Goal: Task Accomplishment & Management: Manage account settings

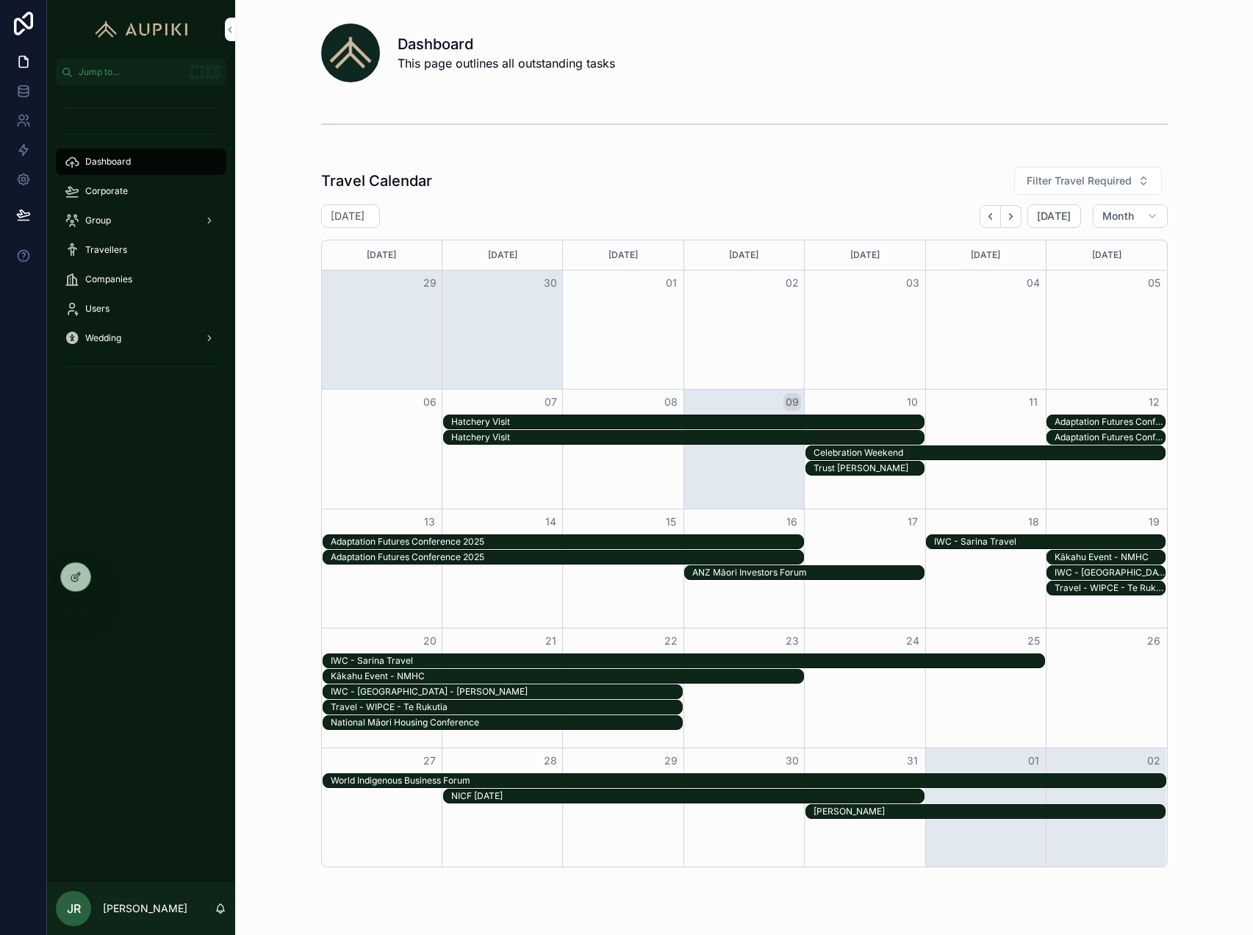
click at [945, 452] on div "Celebration Weekend" at bounding box center [989, 453] width 352 height 12
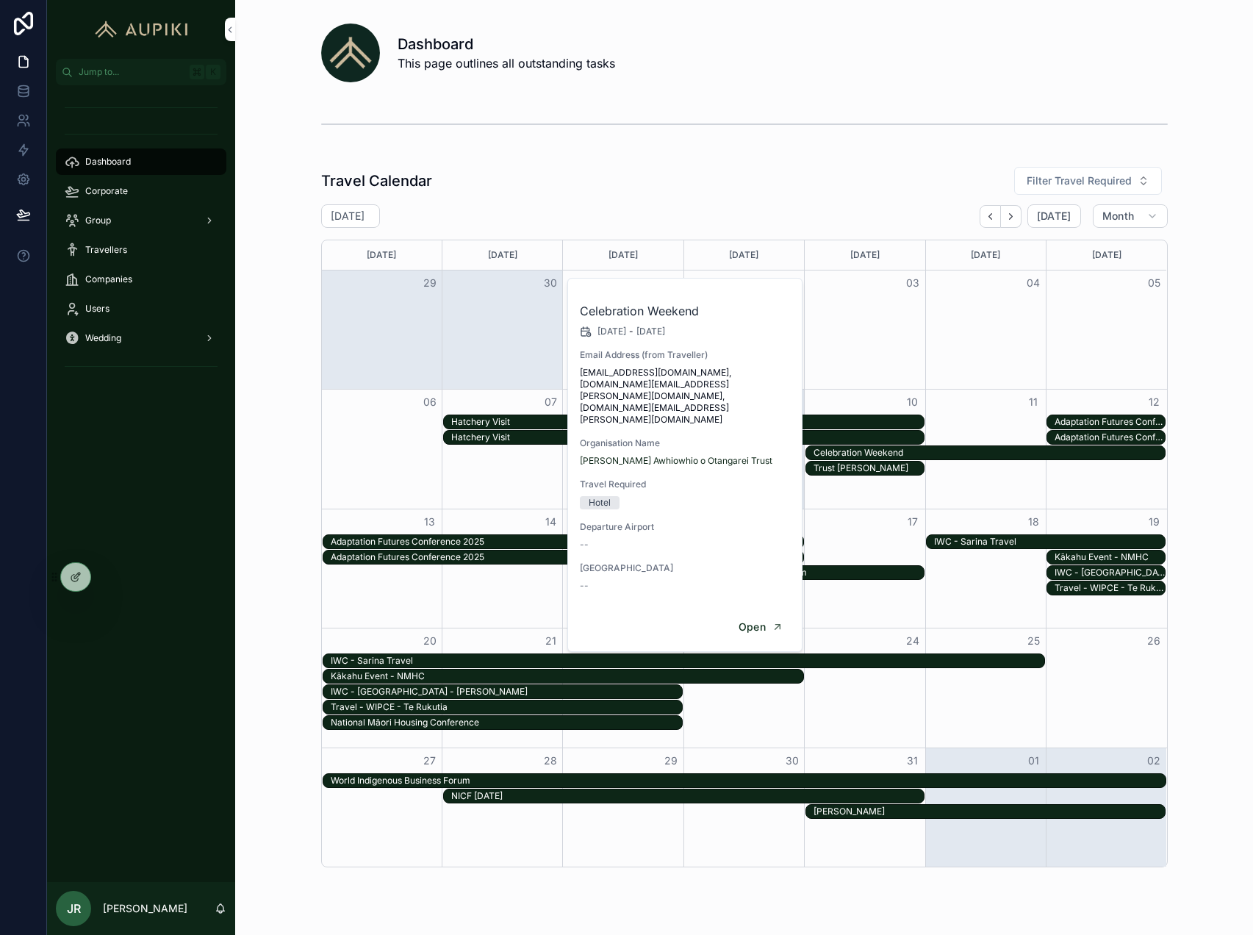
click at [73, 576] on icon at bounding box center [76, 577] width 12 height 12
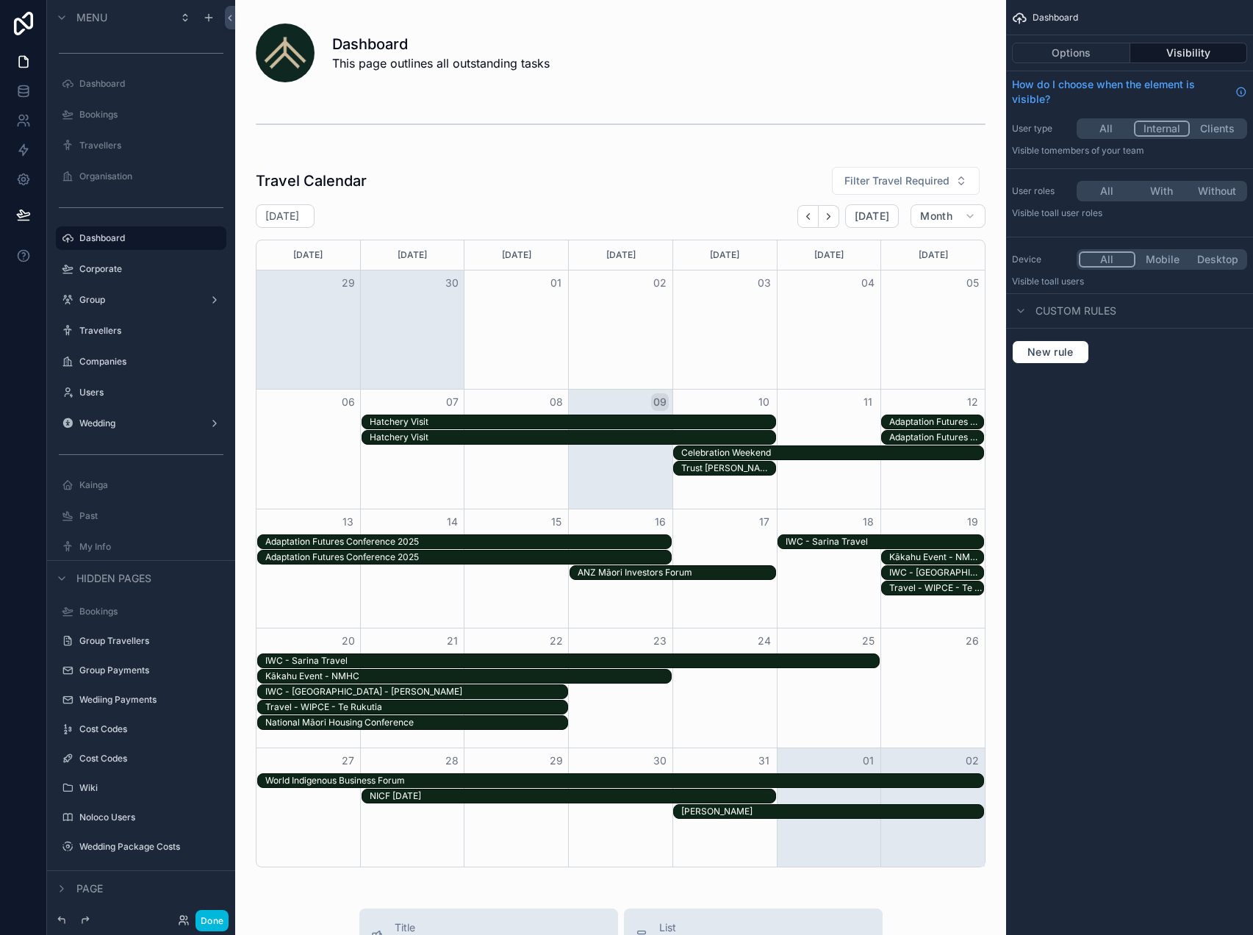
click at [917, 458] on div "Celebration Weekend" at bounding box center [832, 453] width 302 height 12
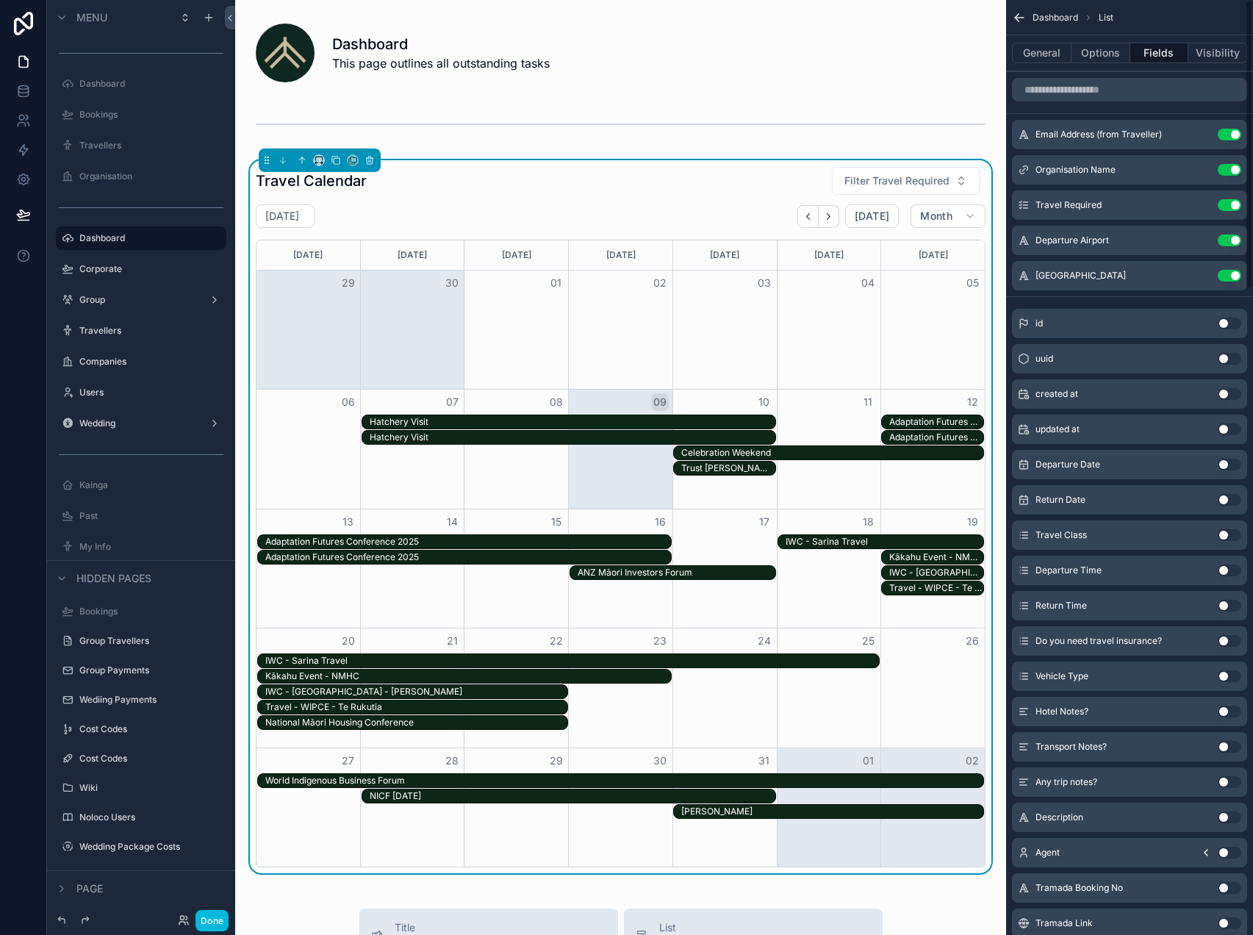
click at [1089, 56] on button "Options" at bounding box center [1100, 53] width 59 height 21
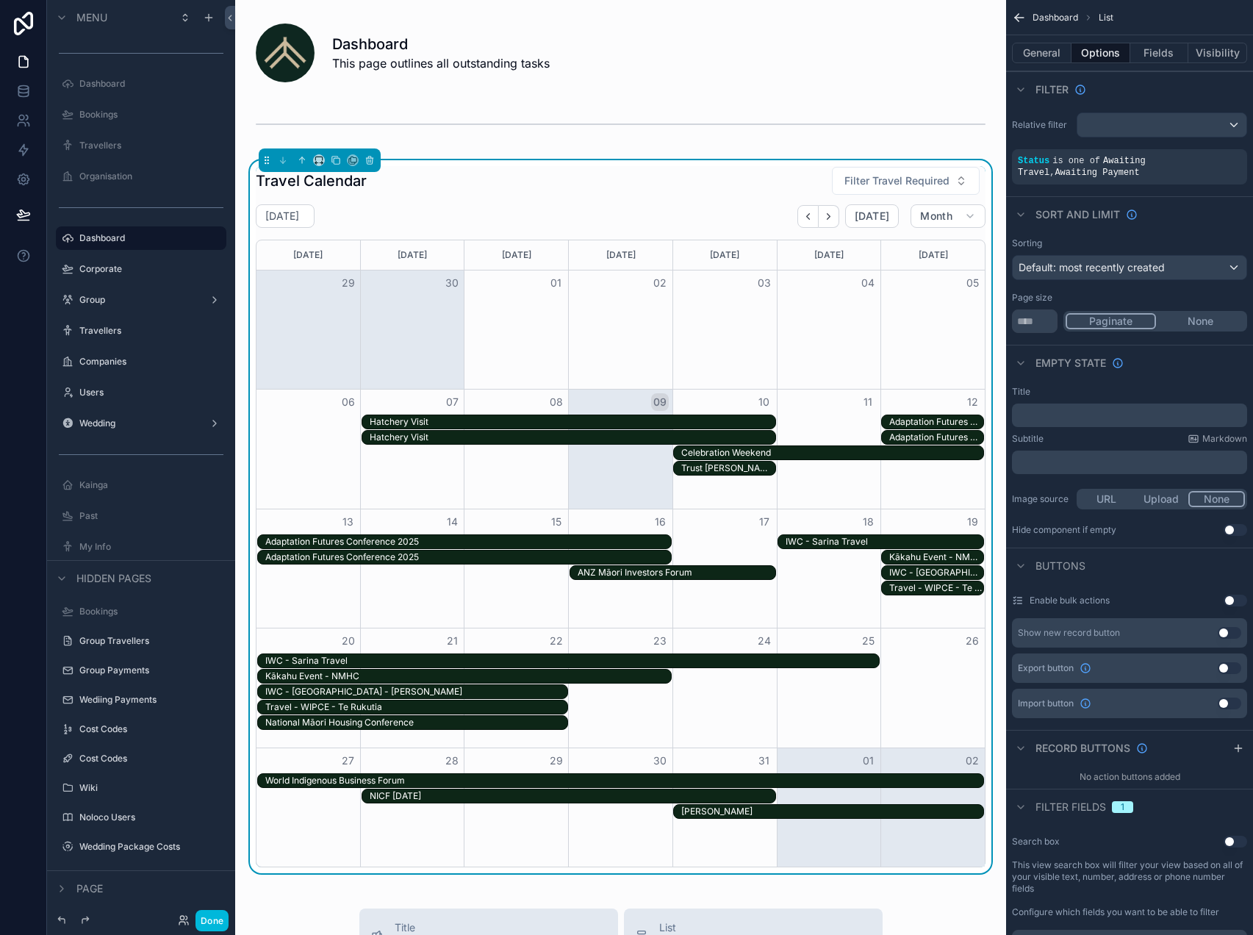
click at [802, 450] on div "Celebration Weekend" at bounding box center [832, 453] width 302 height 12
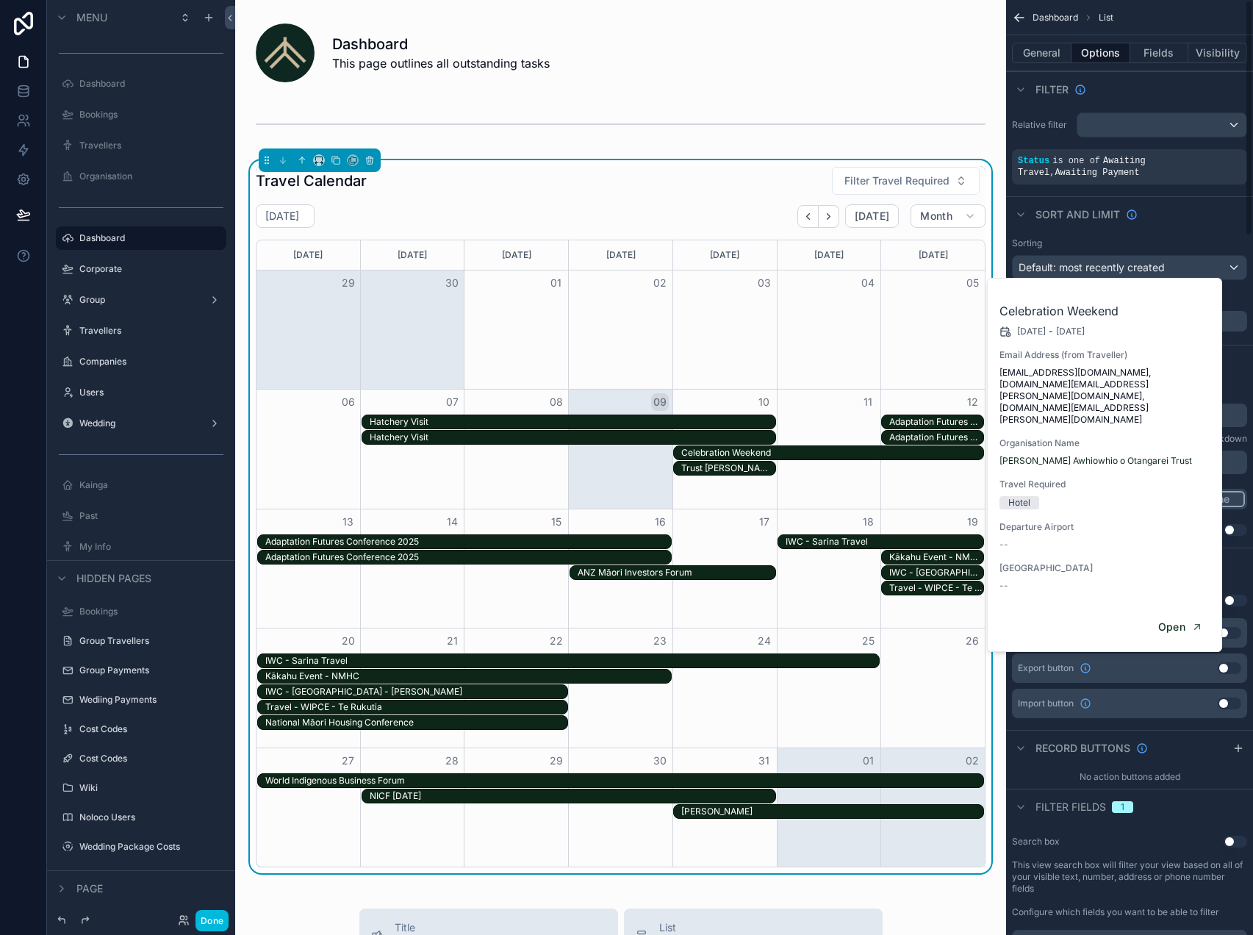
click at [1182, 229] on div "Sort And Limit" at bounding box center [1129, 213] width 247 height 35
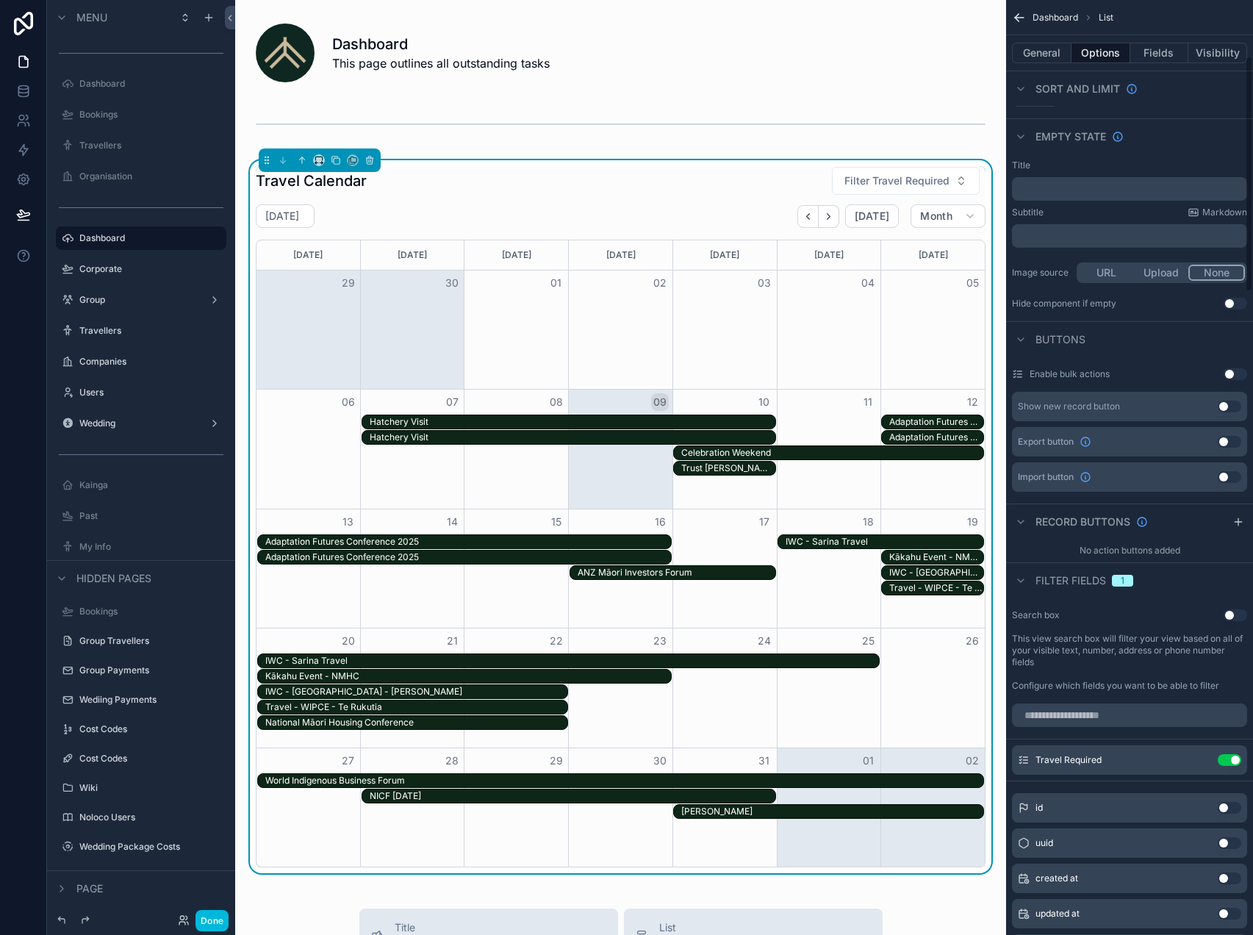
scroll to position [227, 0]
click at [1049, 55] on button "General" at bounding box center [1042, 53] width 60 height 21
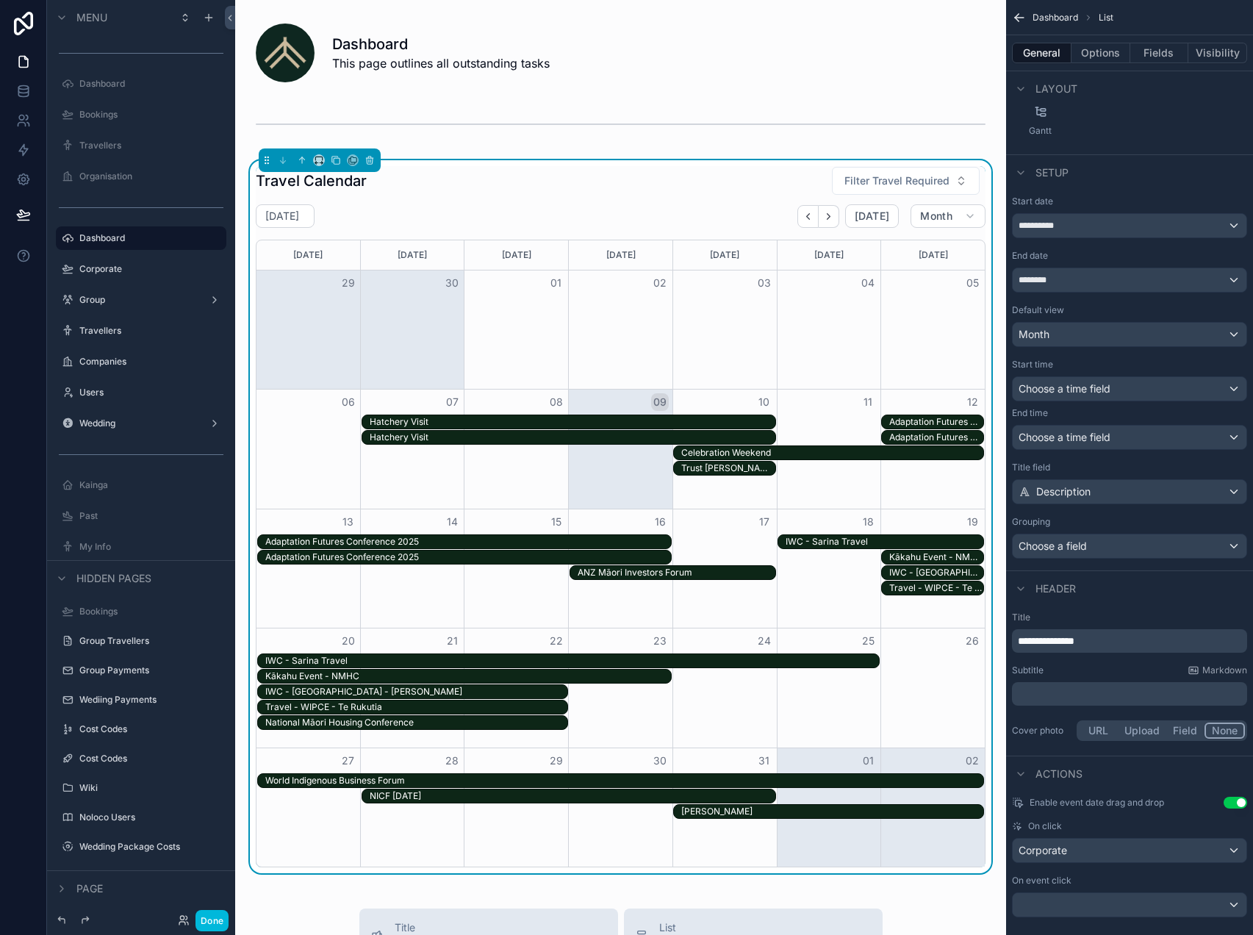
scroll to position [245, 0]
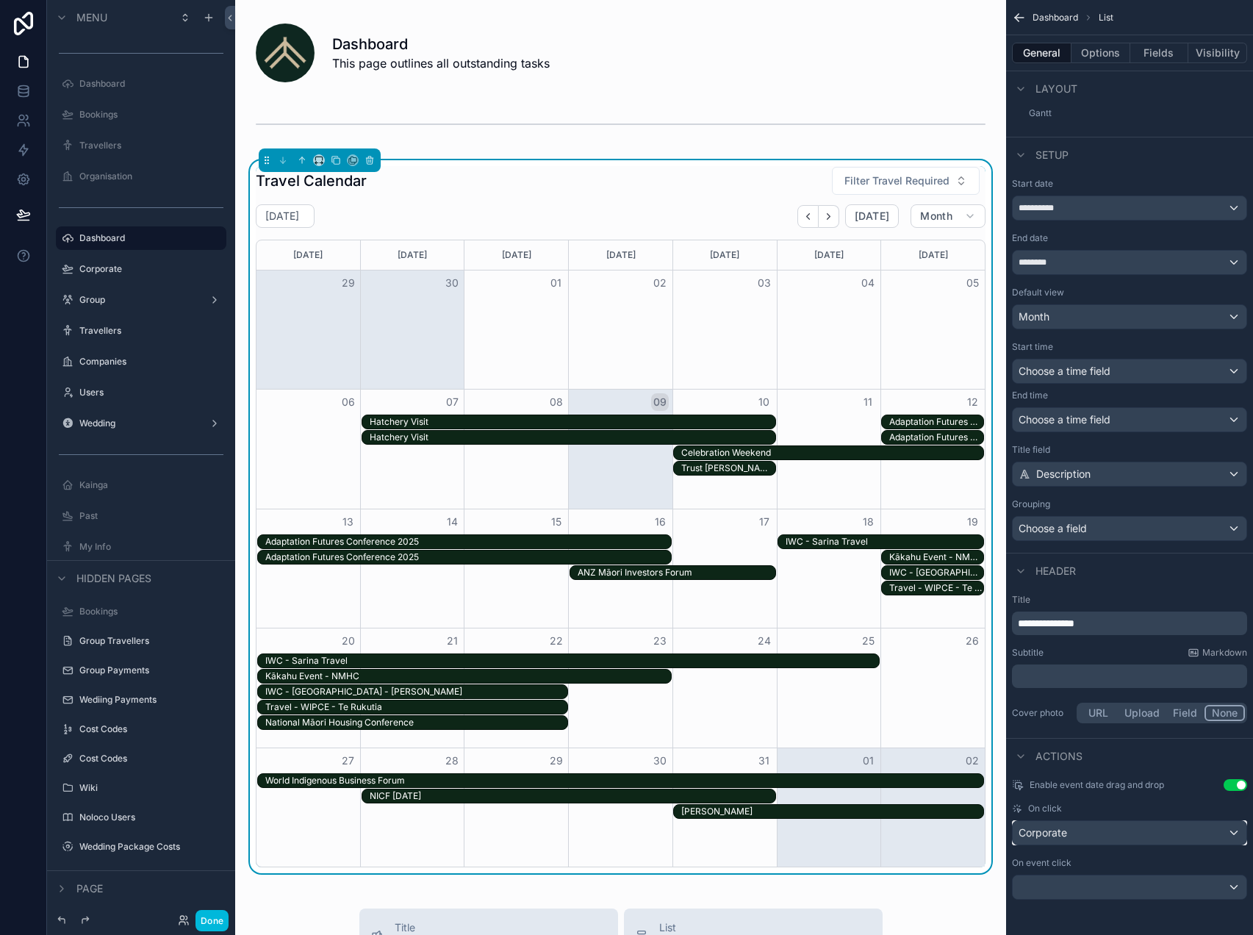
click at [1095, 832] on div "Corporate" at bounding box center [1130, 833] width 234 height 24
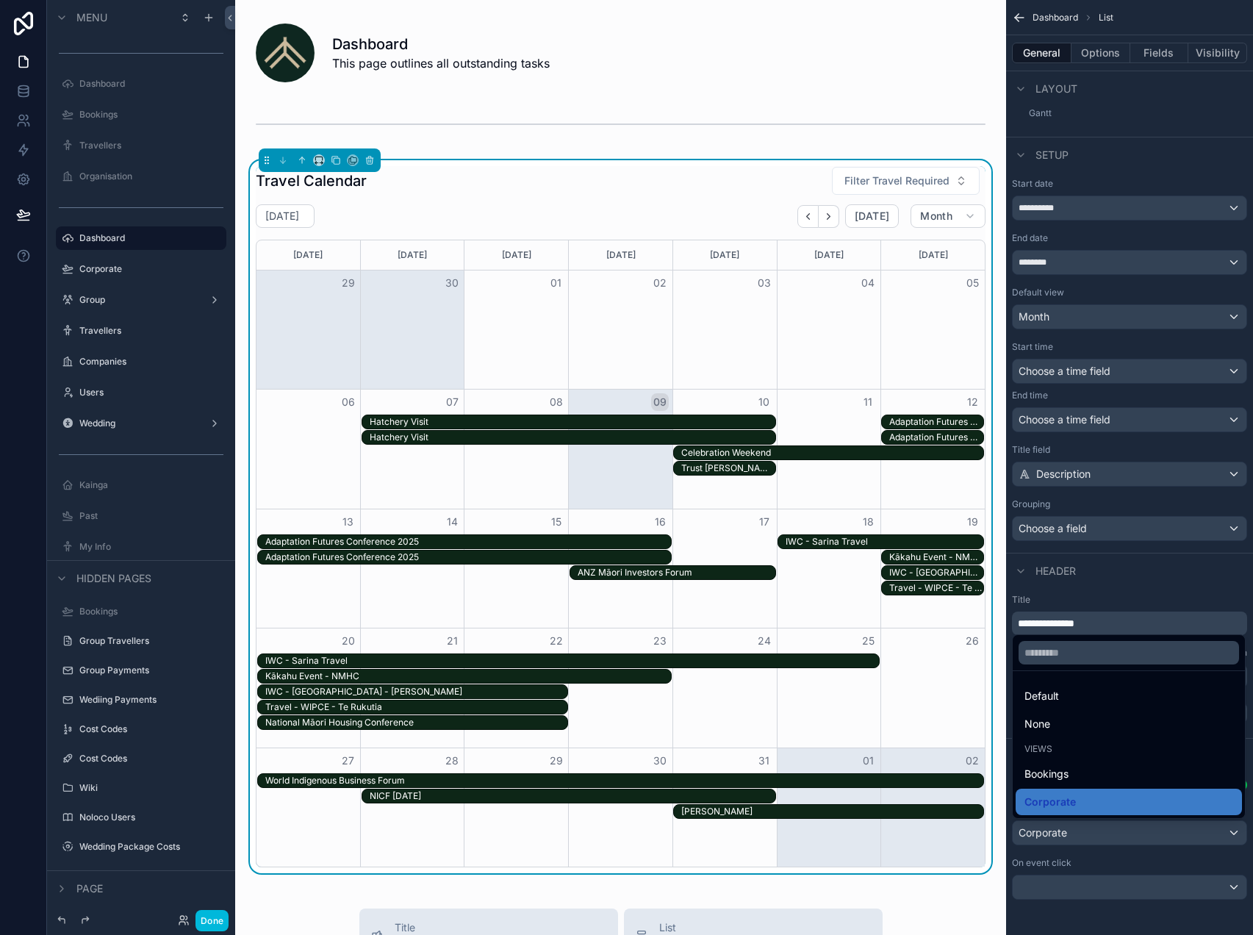
click at [1097, 590] on div "scrollable content" at bounding box center [626, 467] width 1253 height 935
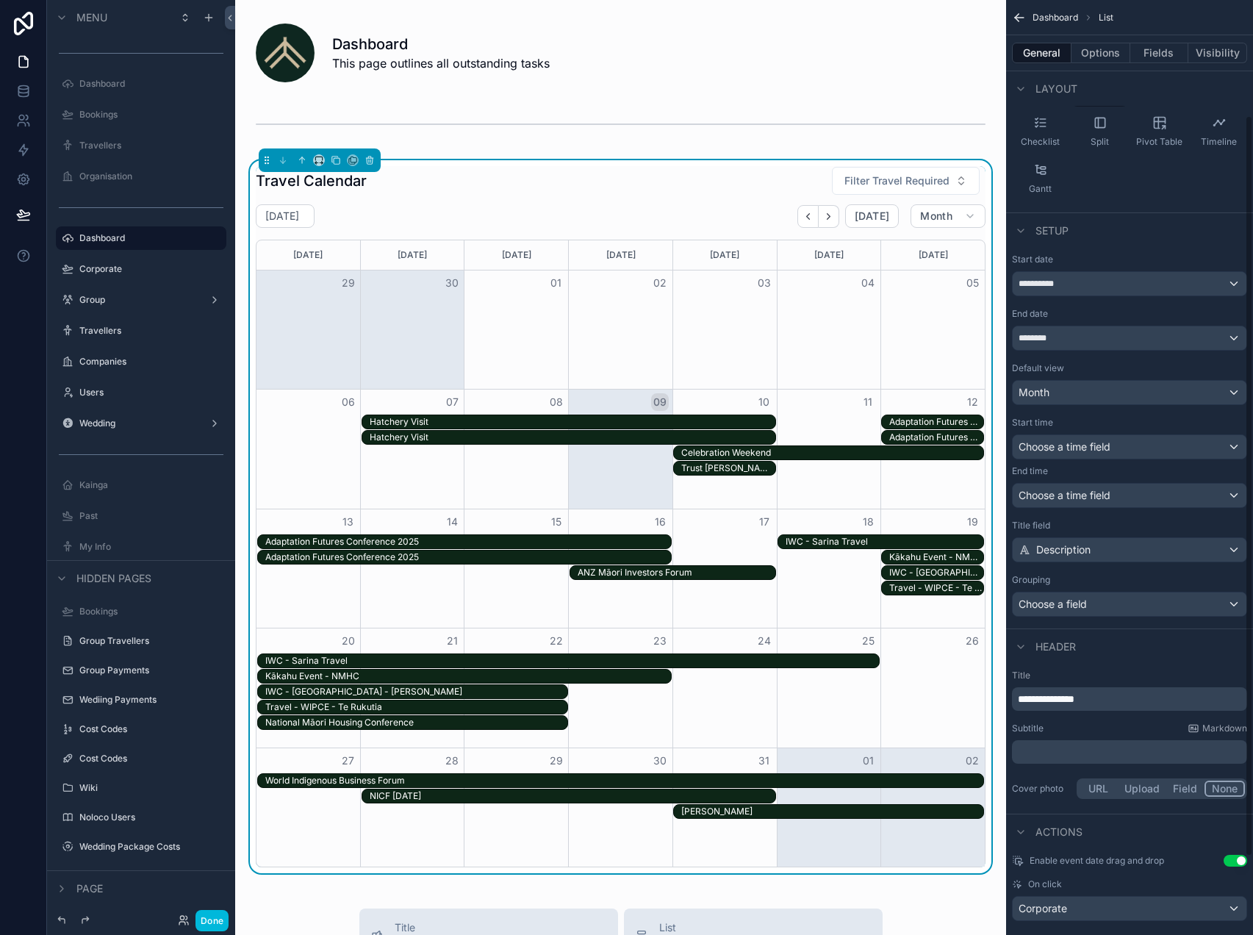
scroll to position [0, 0]
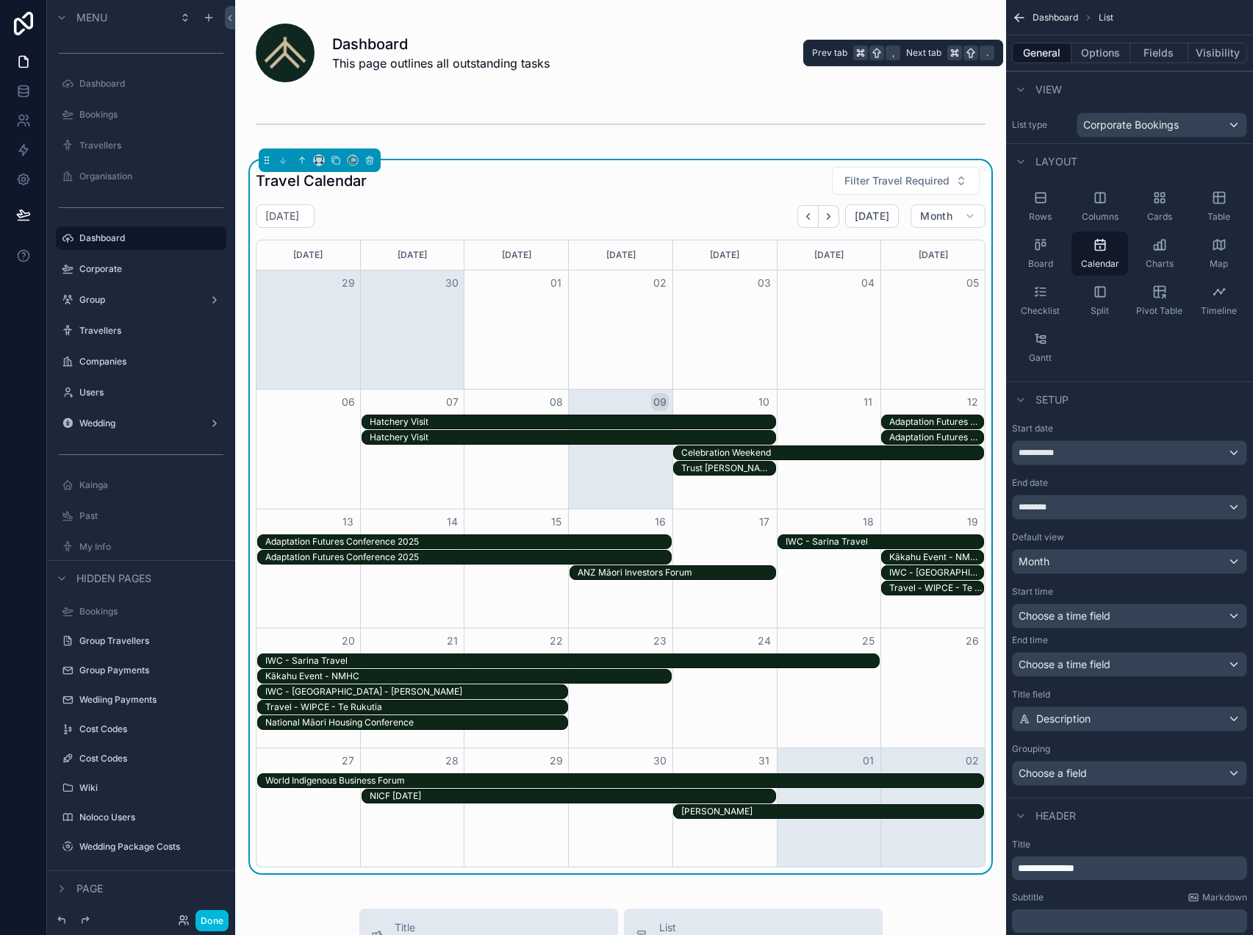
click at [1099, 48] on button "Options" at bounding box center [1100, 53] width 59 height 21
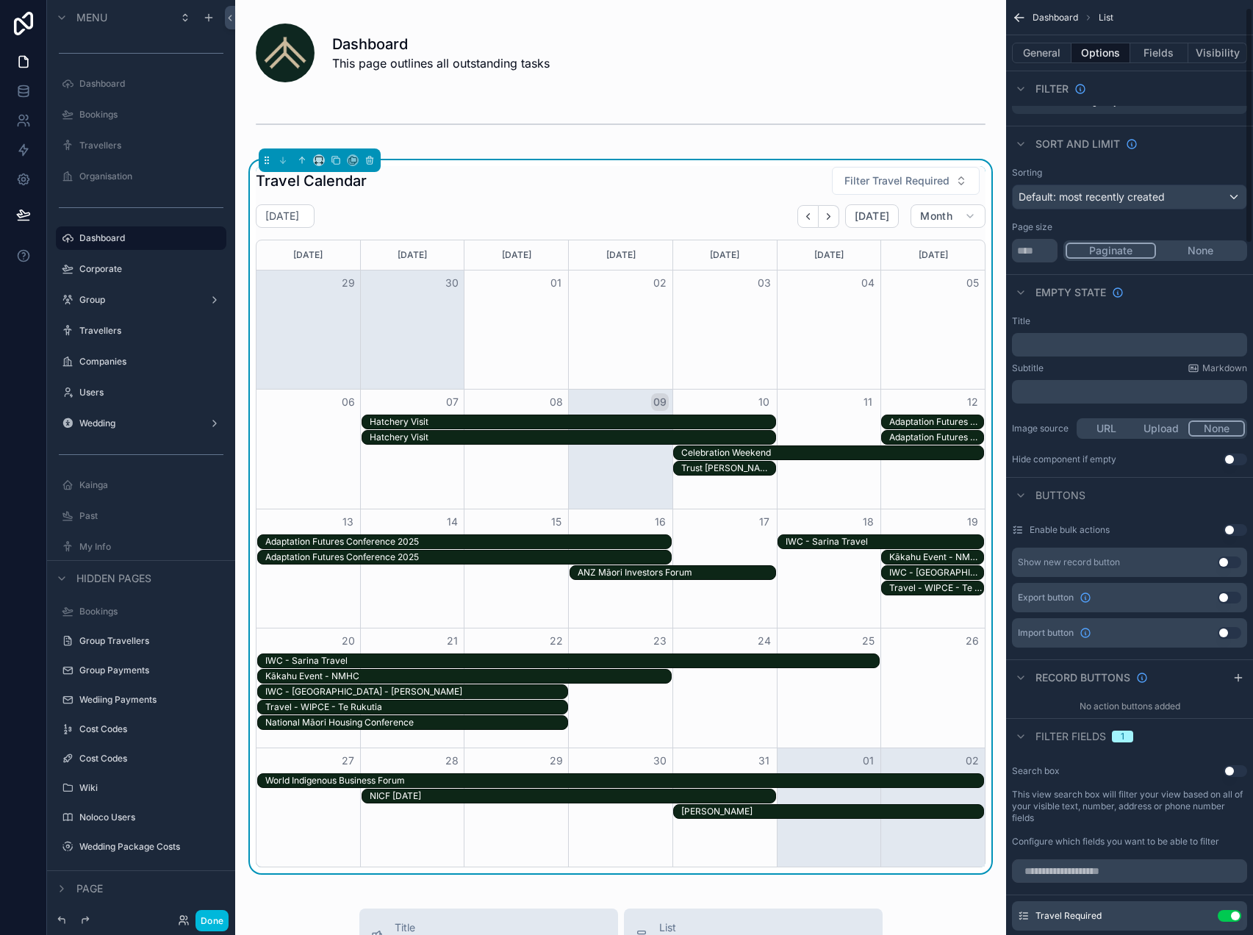
scroll to position [76, 0]
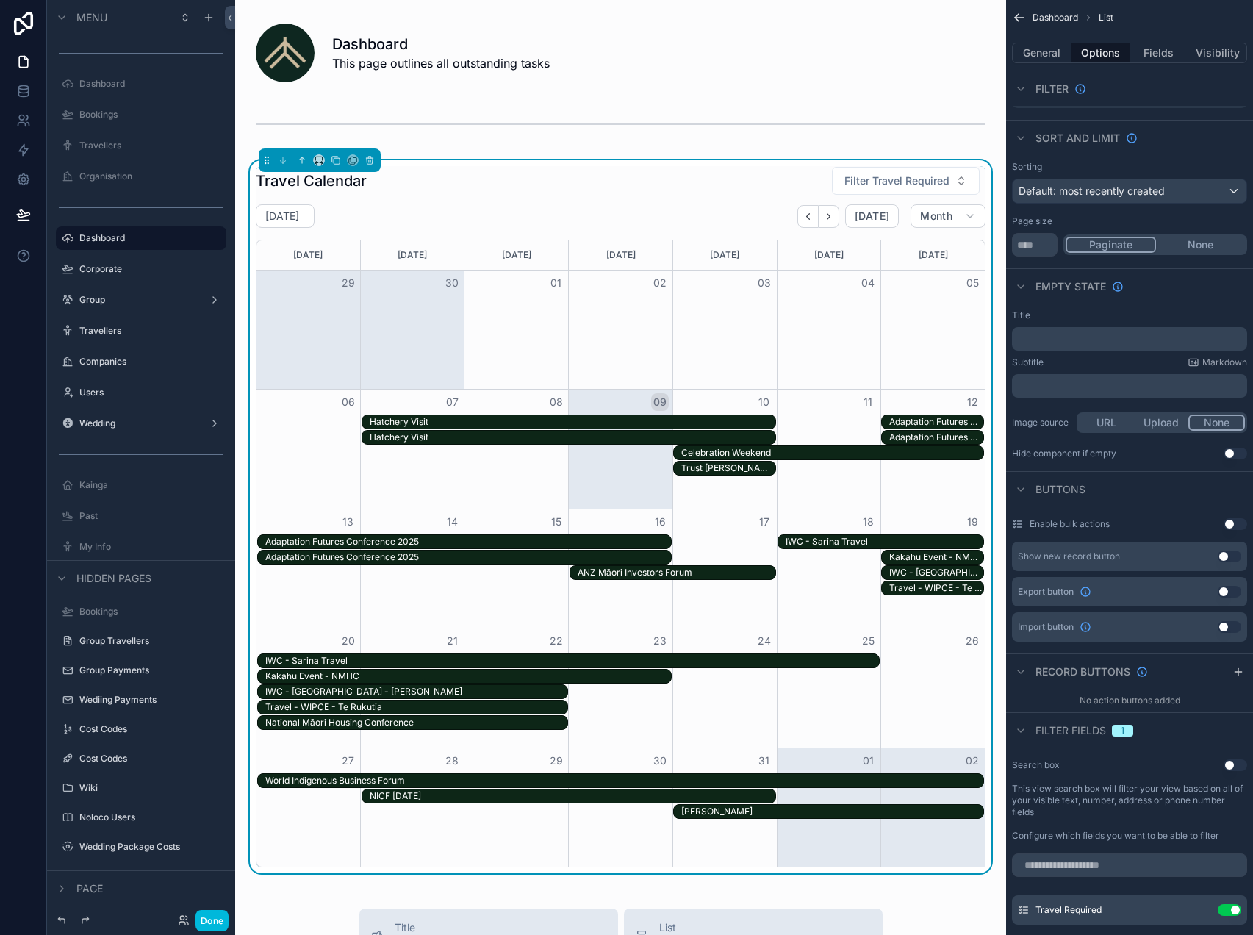
click at [629, 436] on div "Hatchery Visit" at bounding box center [573, 437] width 406 height 12
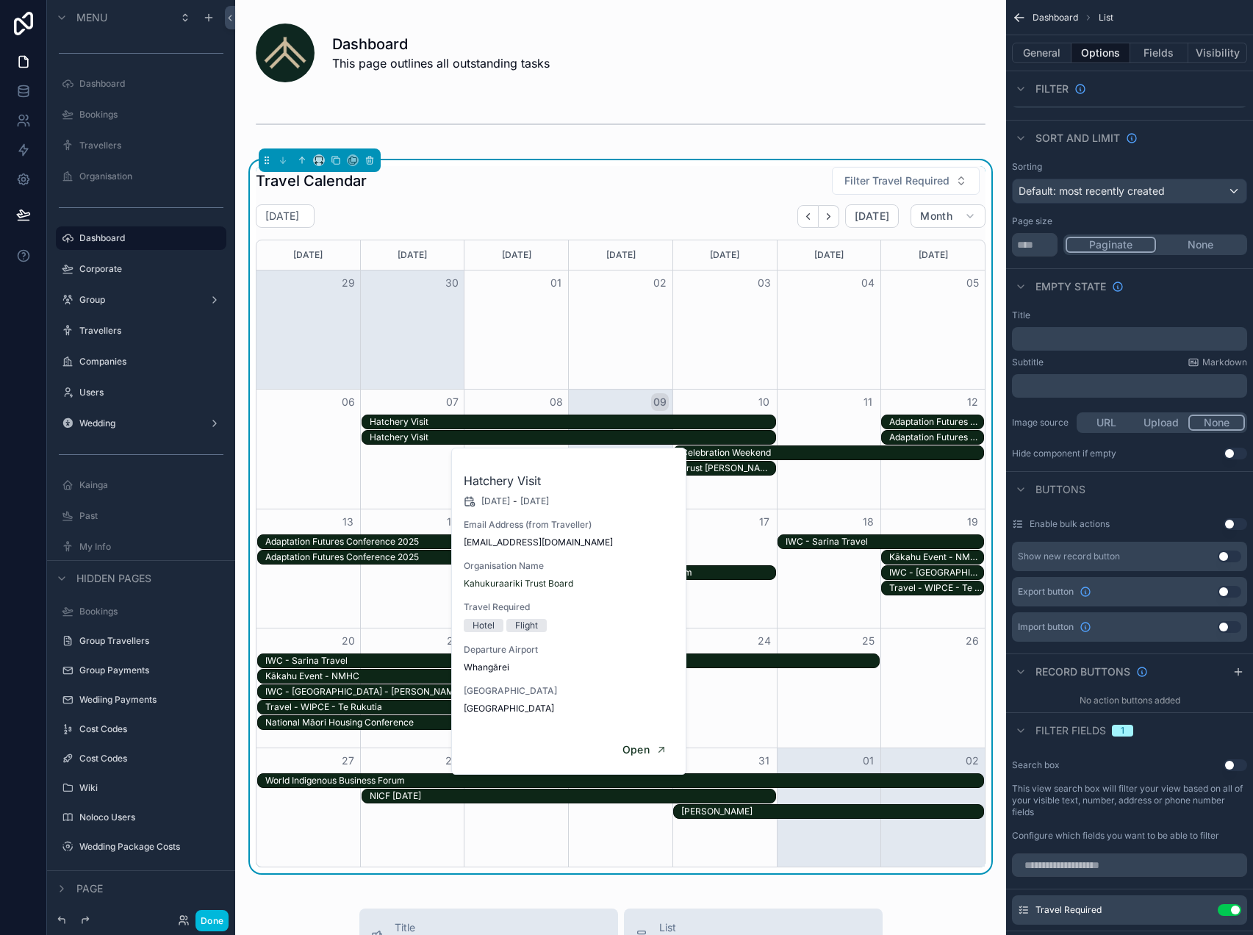
click at [636, 527] on span "Email Address (from Traveller)" at bounding box center [570, 525] width 212 height 12
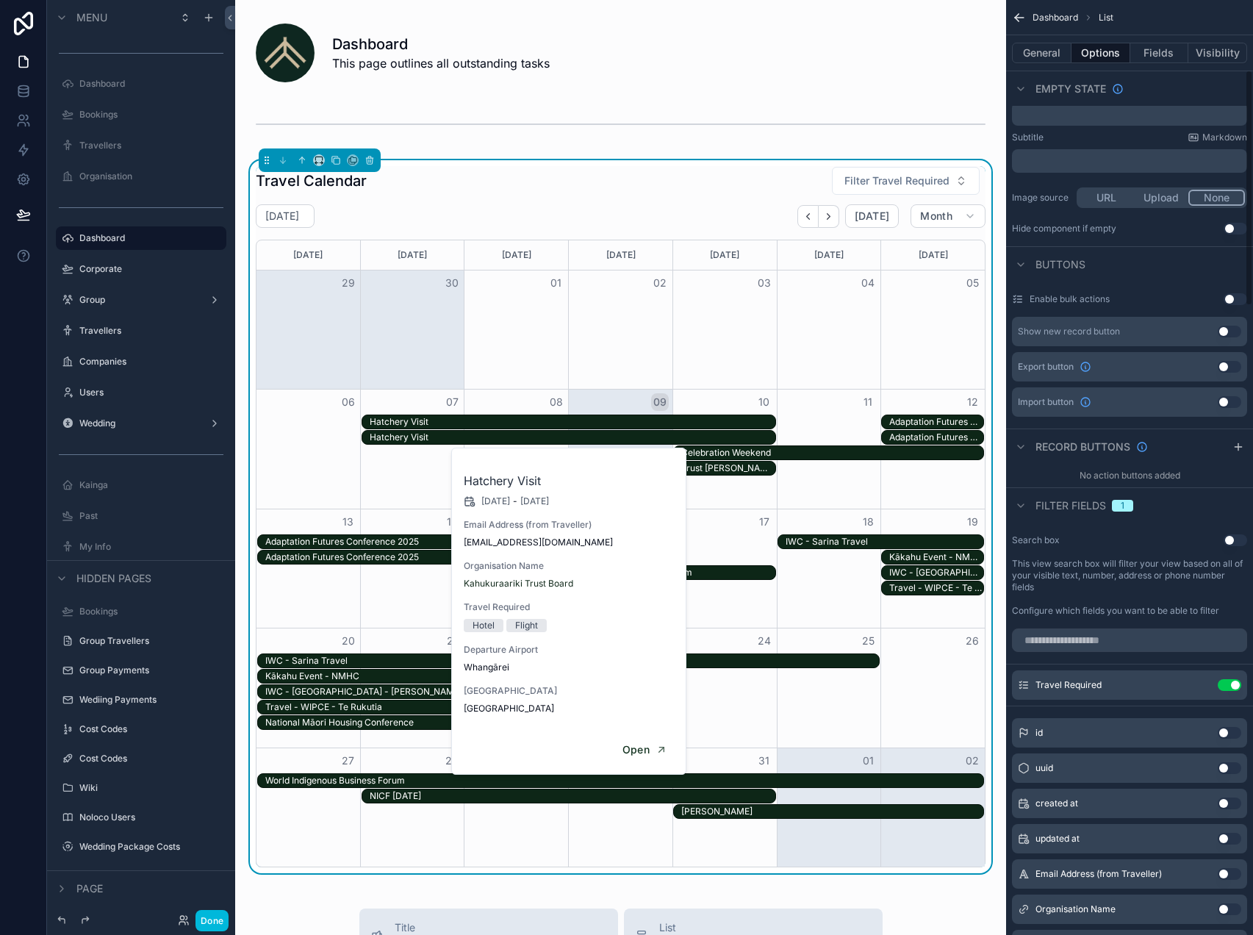
scroll to position [265, 0]
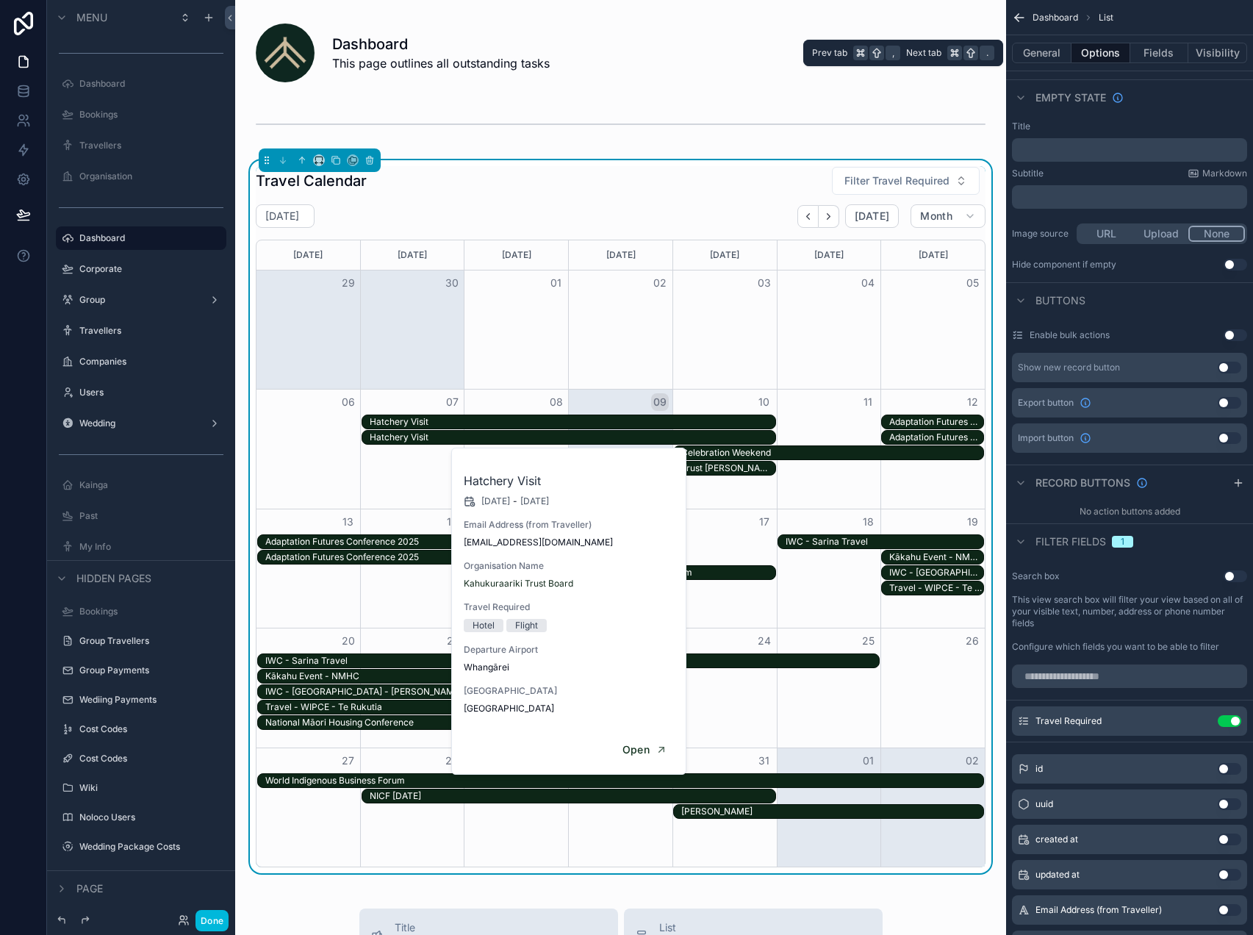
click at [1165, 53] on button "Fields" at bounding box center [1159, 53] width 59 height 21
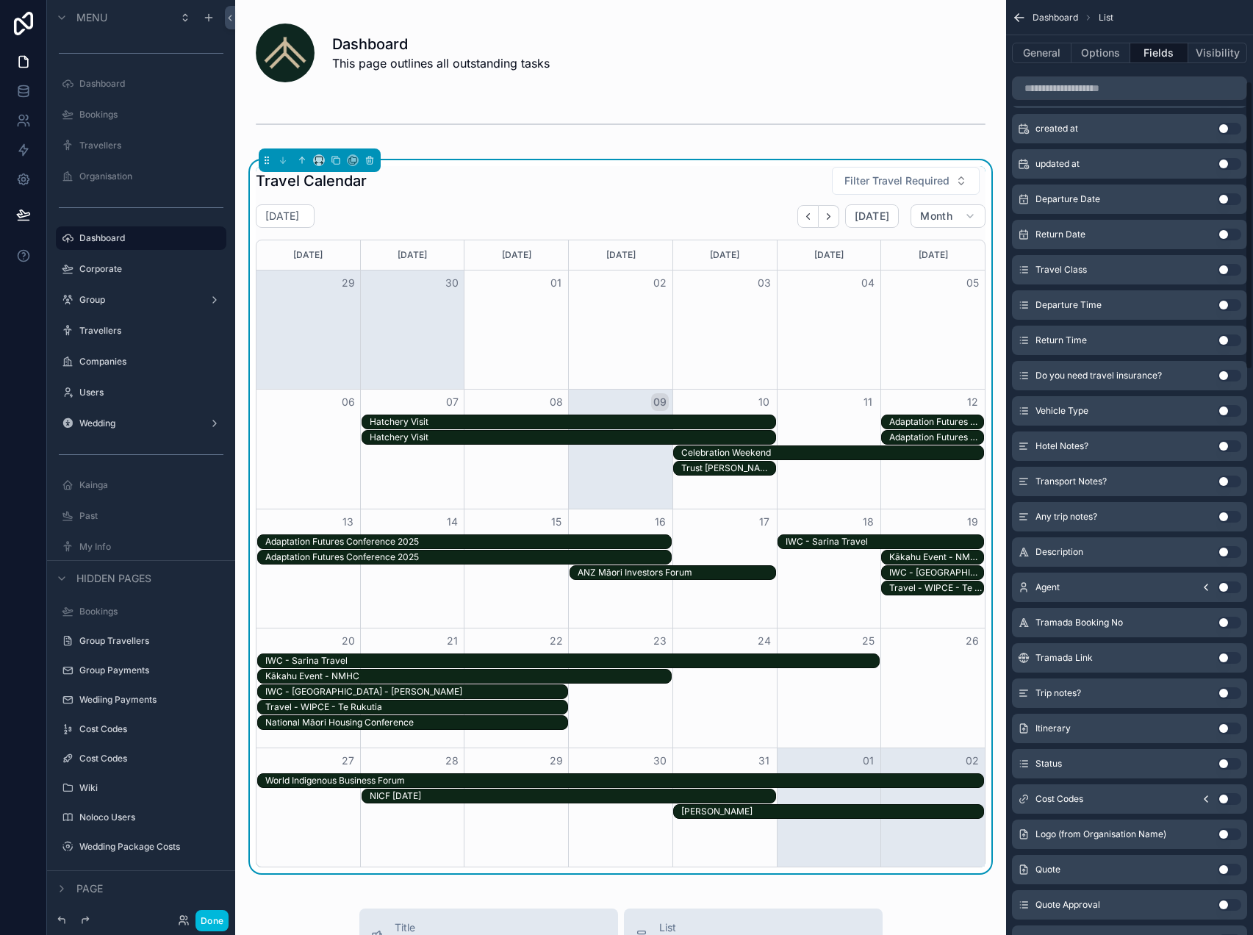
scroll to position [0, 0]
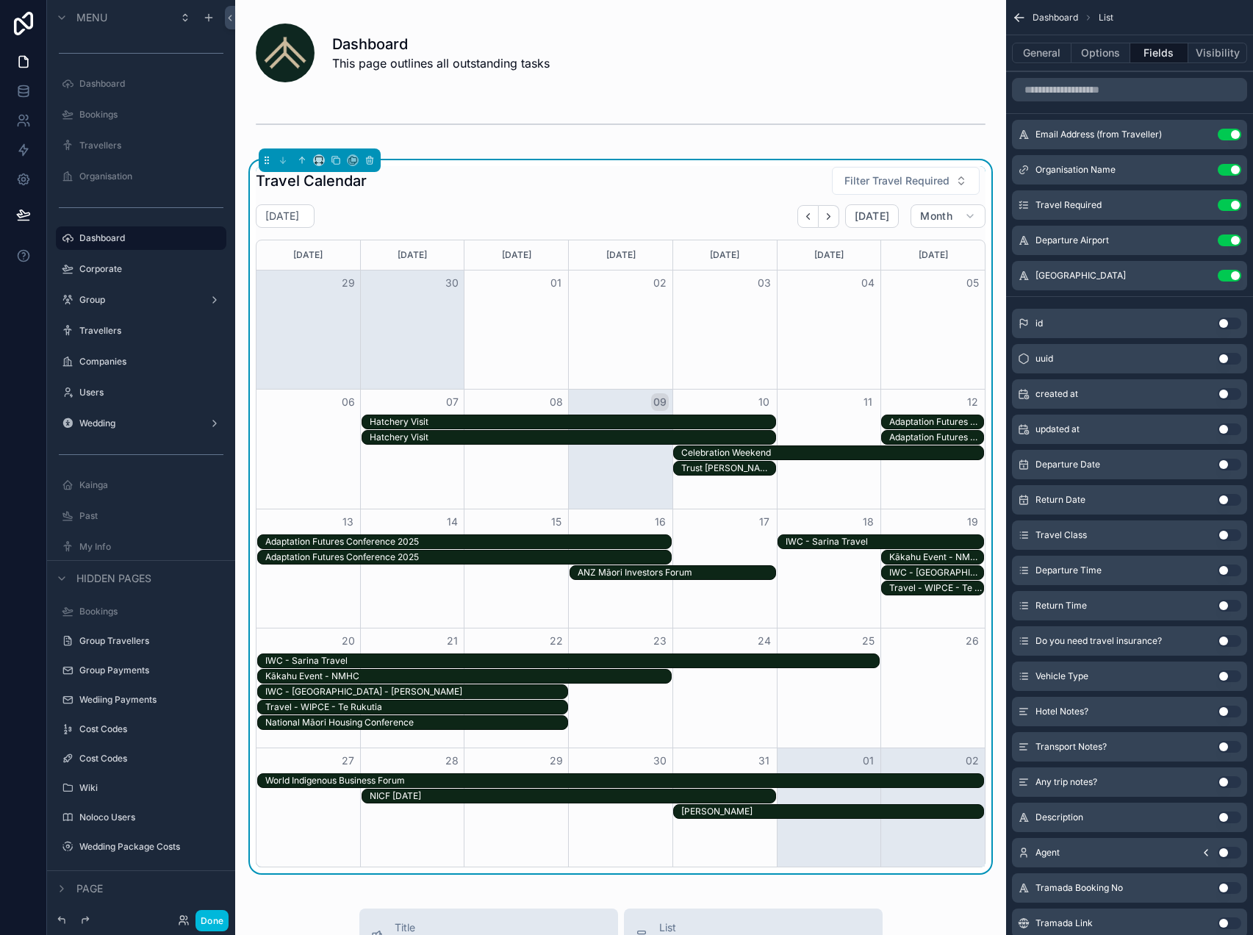
click at [780, 458] on div "Celebration Weekend" at bounding box center [832, 453] width 302 height 12
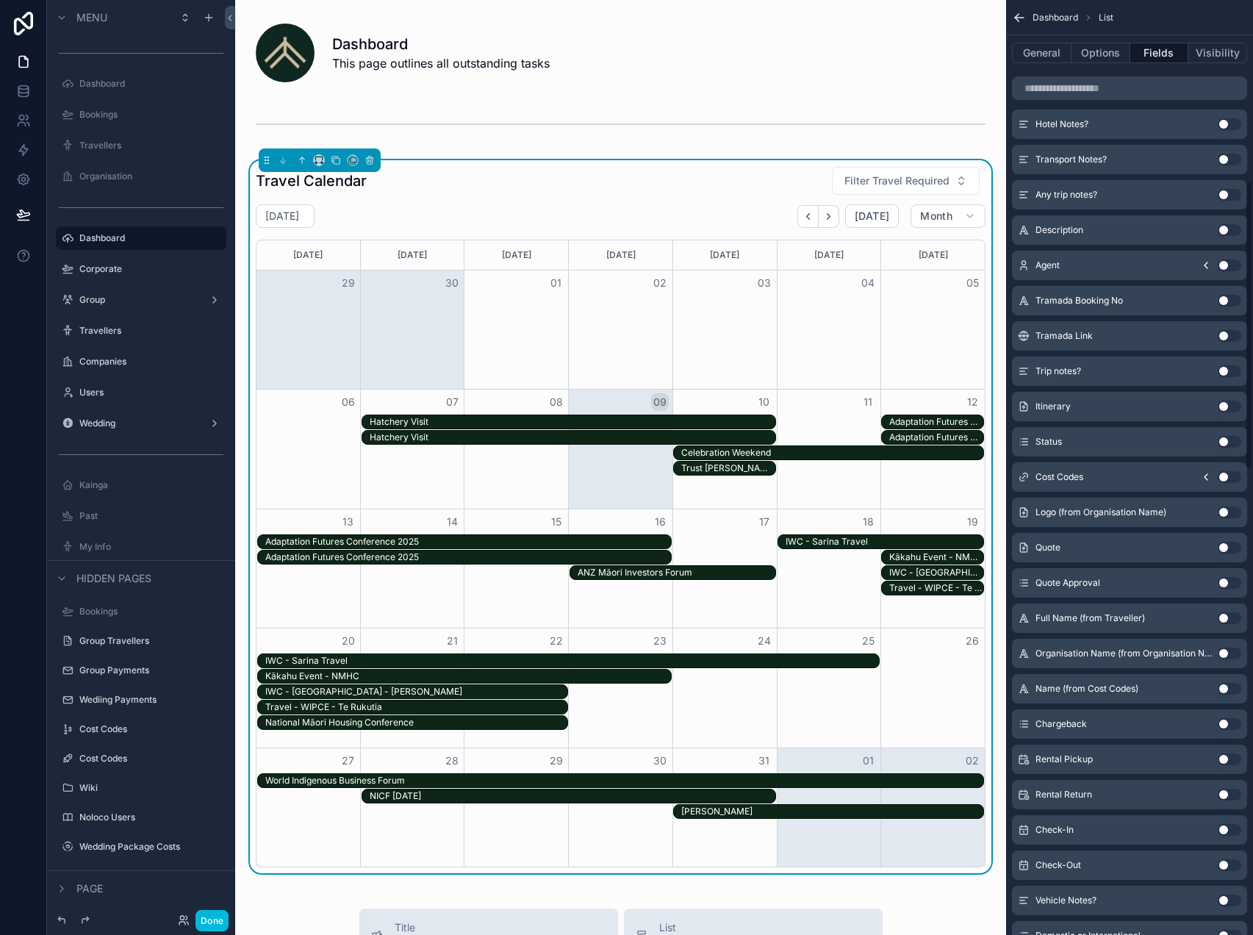
scroll to position [577, 0]
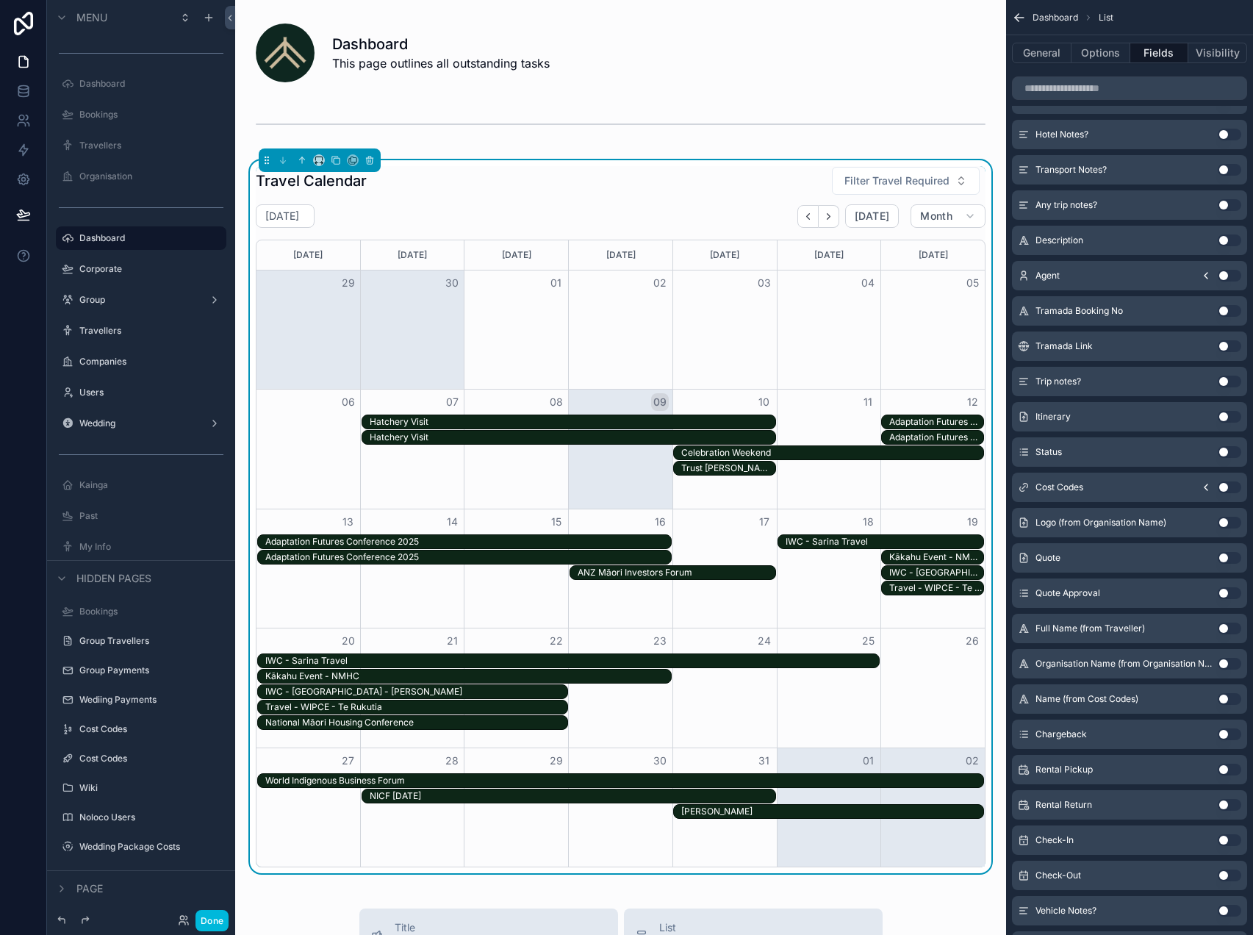
click at [1220, 347] on button "Use setting" at bounding box center [1230, 346] width 24 height 12
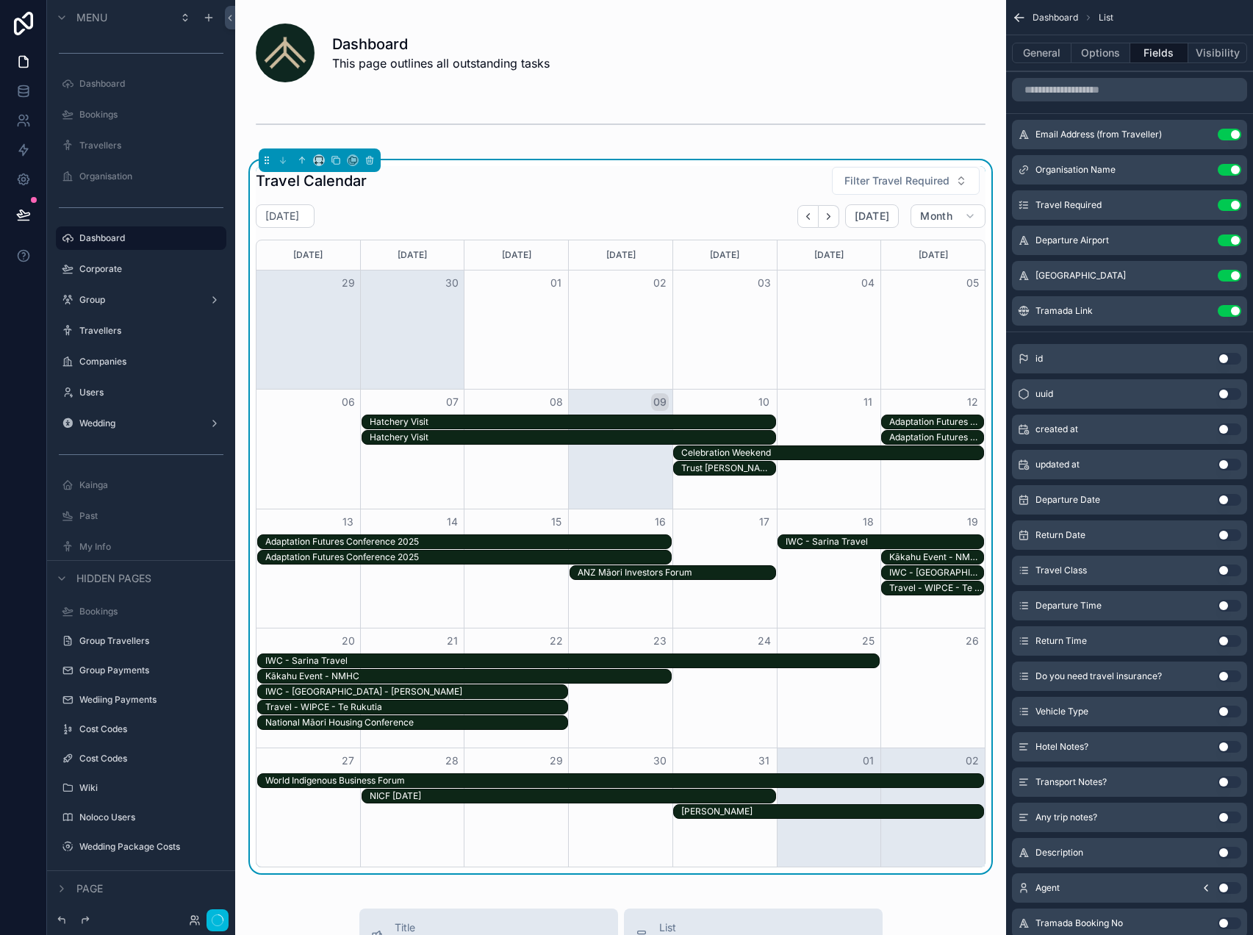
click at [0, 0] on icon "scrollable content" at bounding box center [0, 0] width 0 height 0
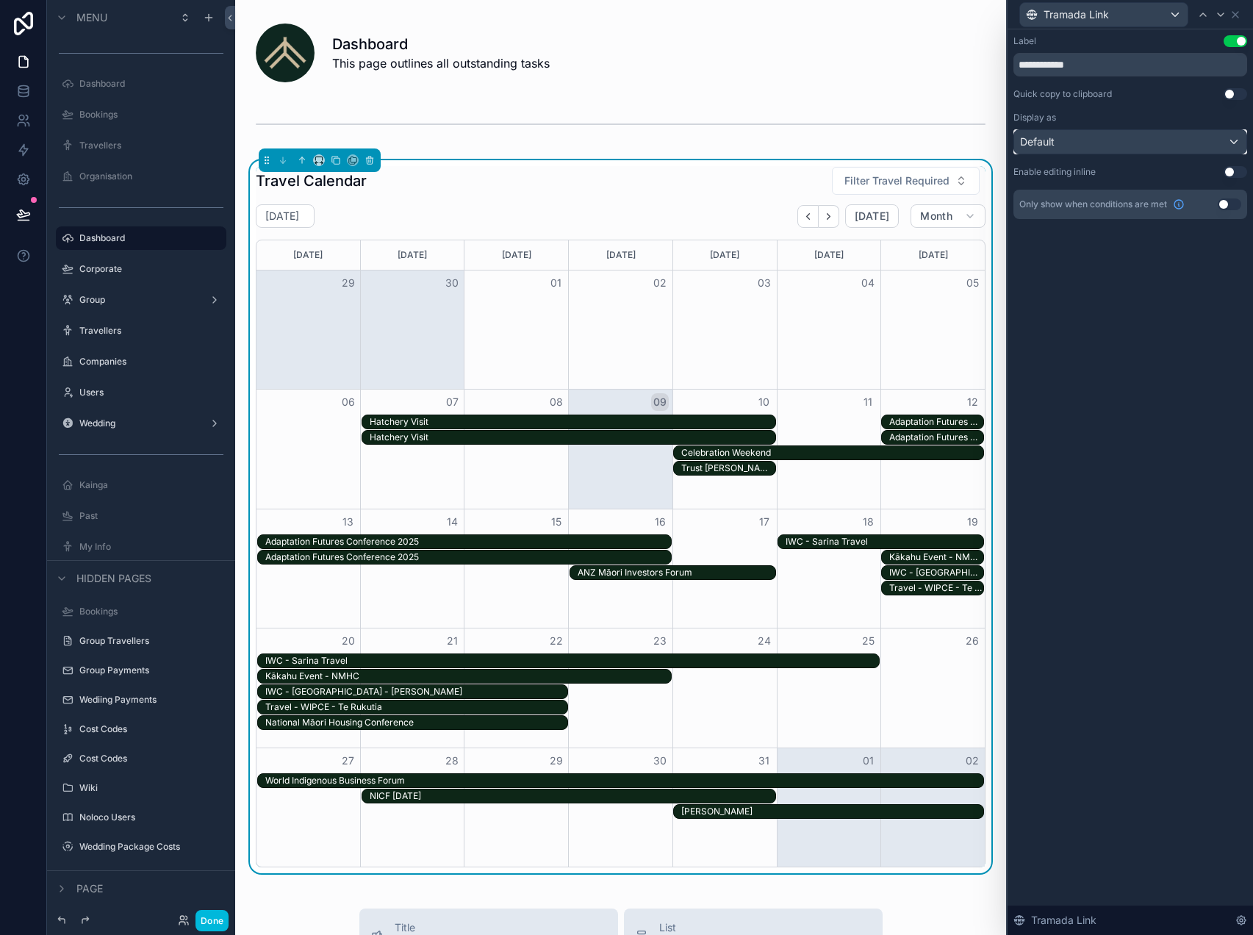
click at [1127, 144] on div "Default" at bounding box center [1130, 142] width 232 height 24
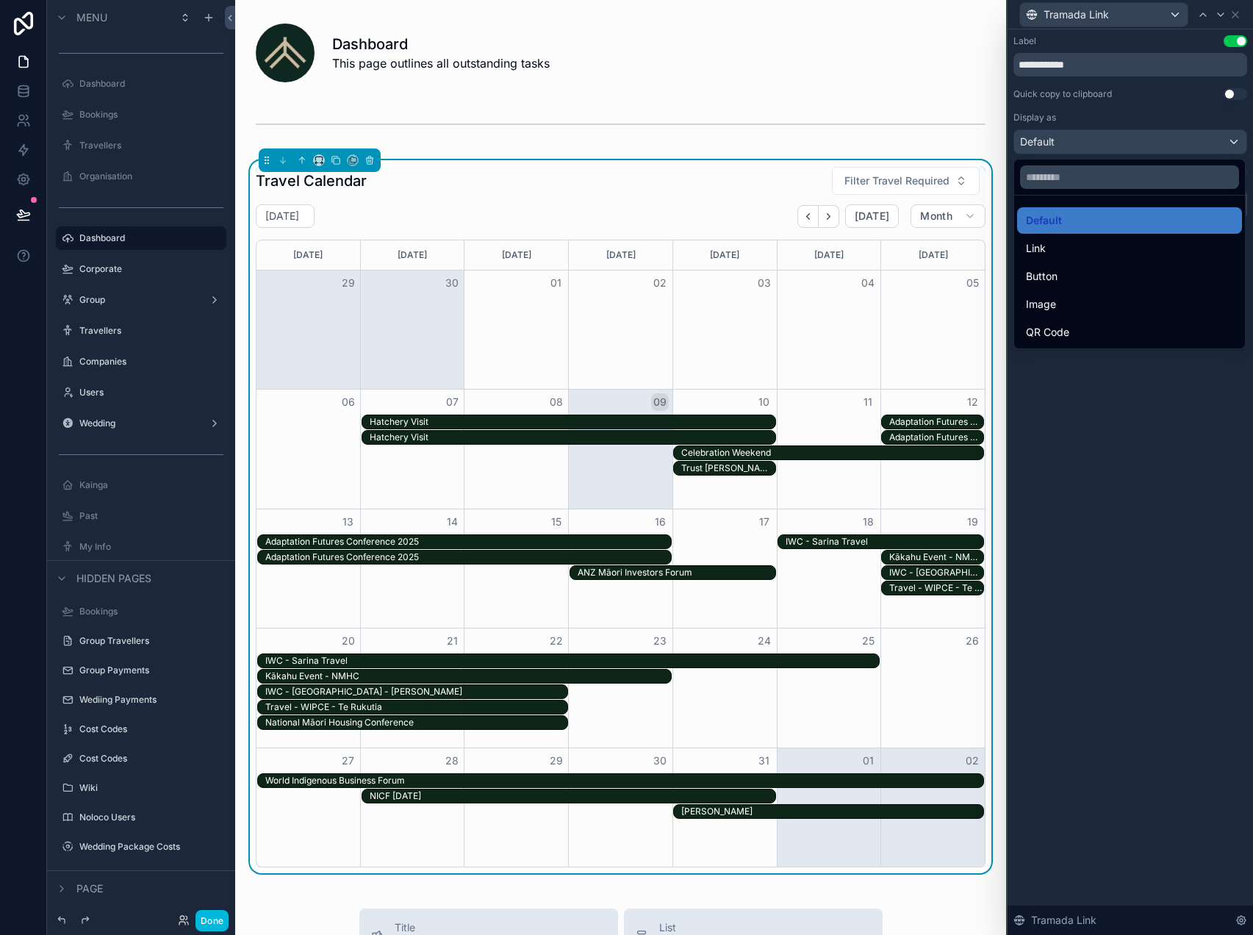
click at [1090, 278] on div "Button" at bounding box center [1129, 276] width 207 height 18
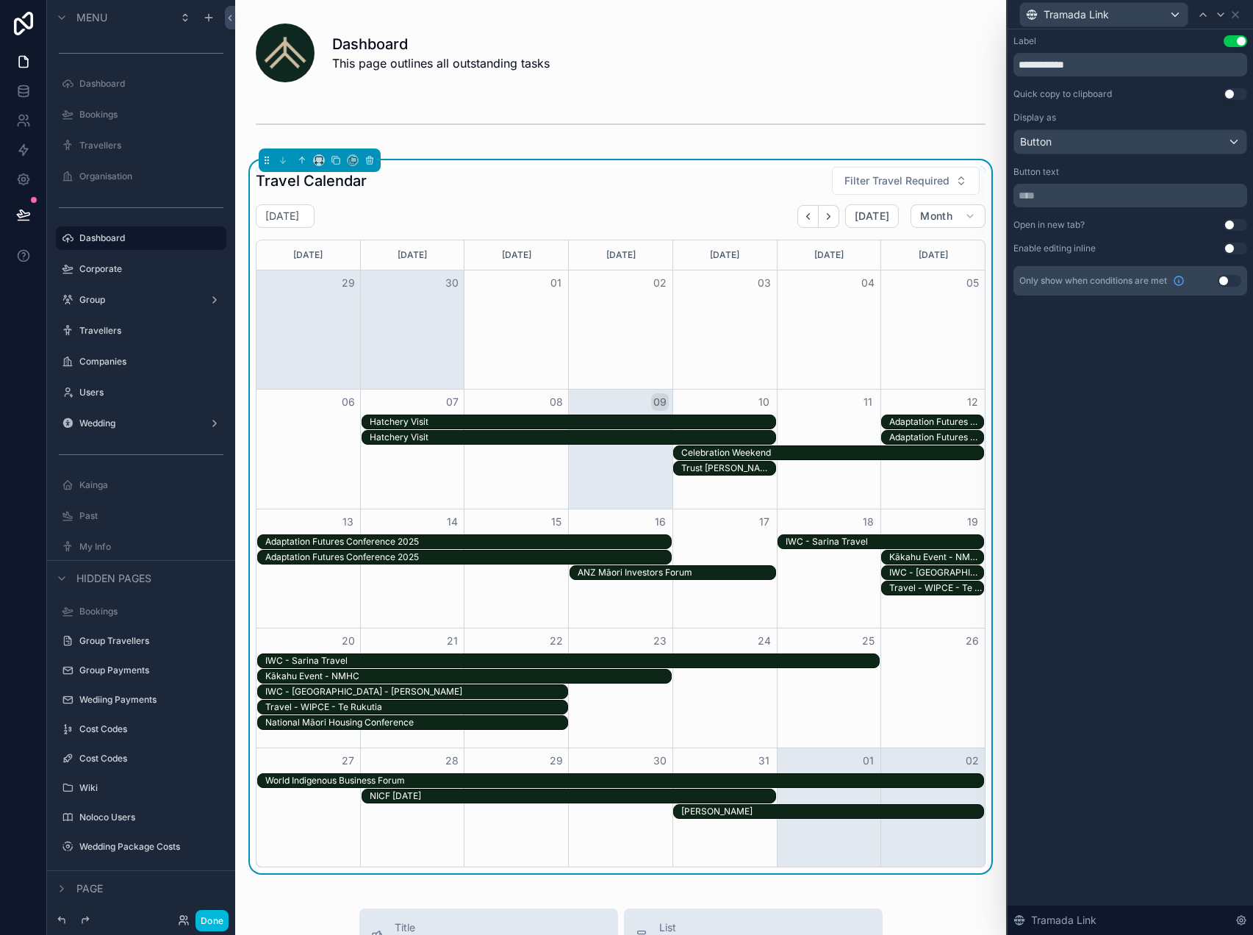
click at [1230, 227] on button "Use setting" at bounding box center [1235, 225] width 24 height 12
click at [212, 925] on button "Done" at bounding box center [211, 920] width 33 height 21
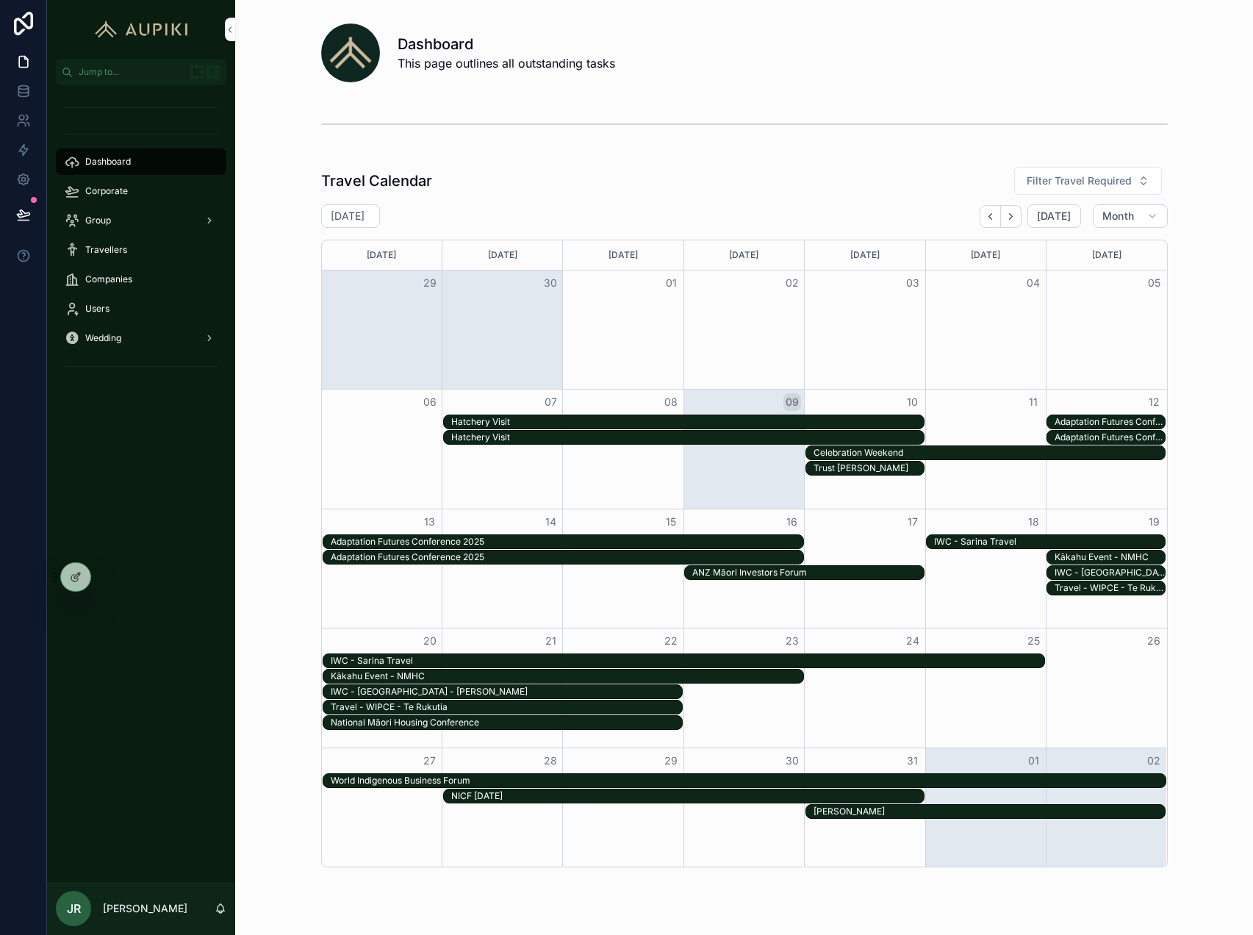
click at [935, 450] on div "Celebration Weekend" at bounding box center [989, 453] width 352 height 12
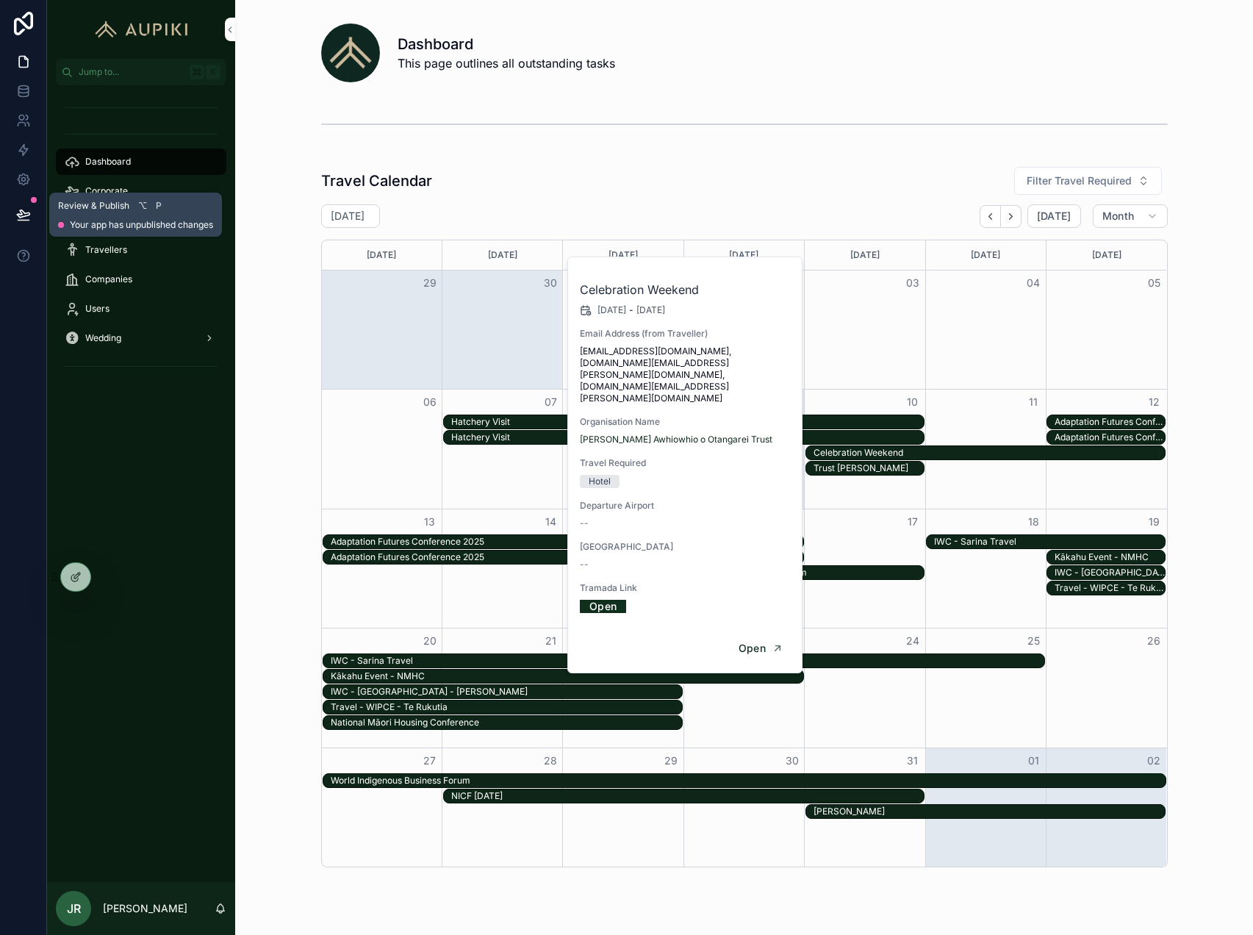
click at [26, 206] on button at bounding box center [23, 214] width 32 height 41
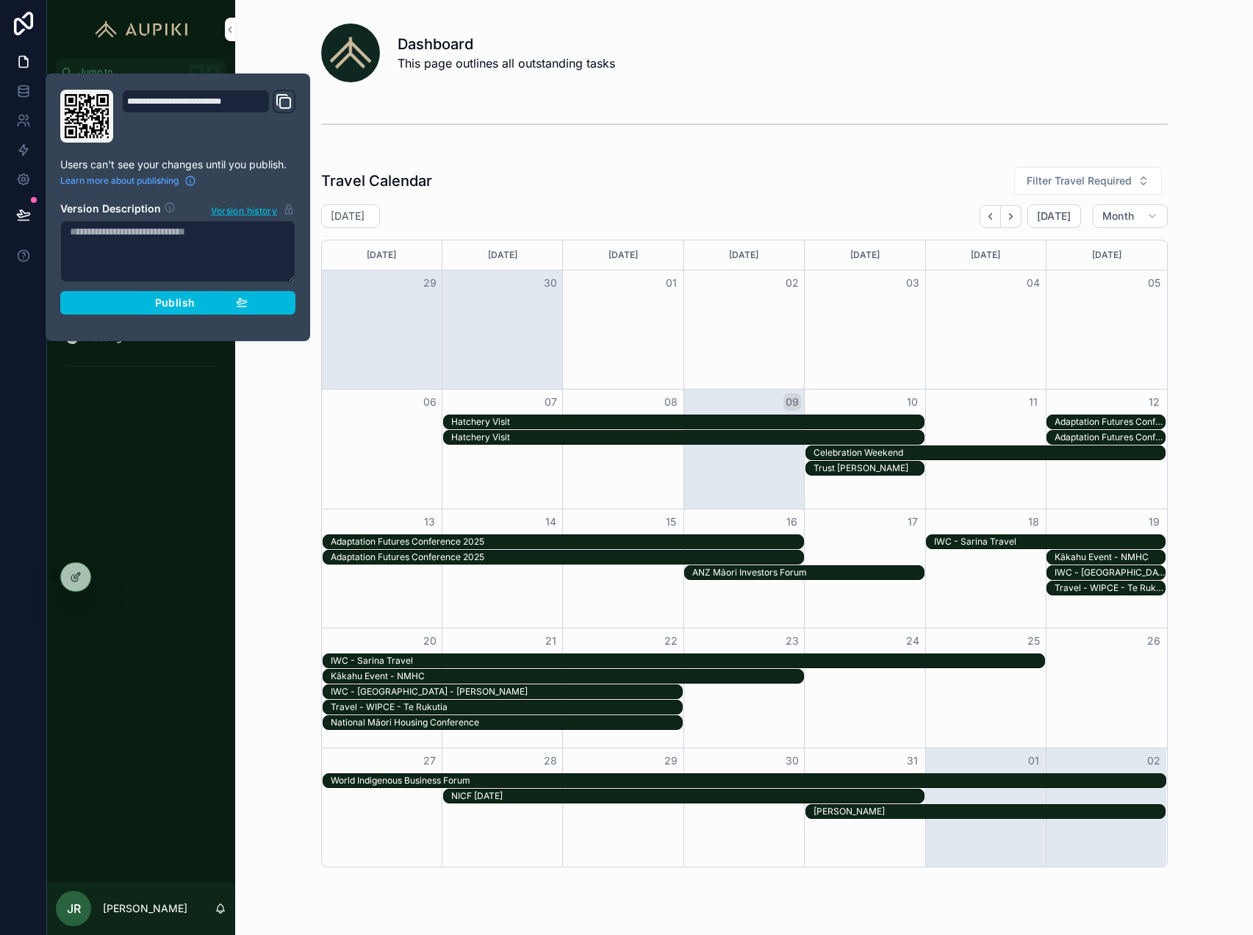
click at [212, 304] on div "Publish" at bounding box center [178, 302] width 140 height 13
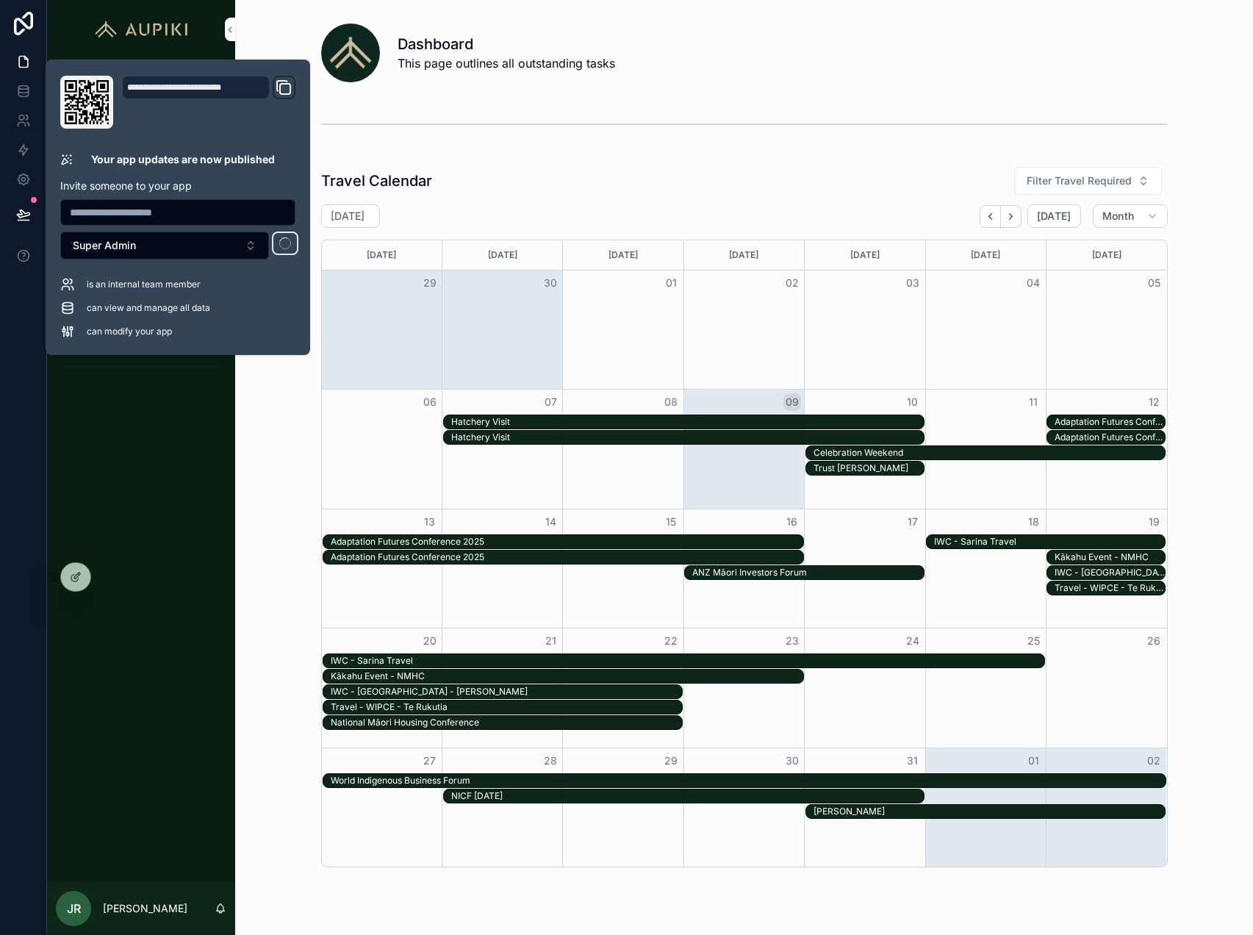
click at [564, 166] on div "Travel Calendar Filter Travel Required" at bounding box center [744, 180] width 846 height 29
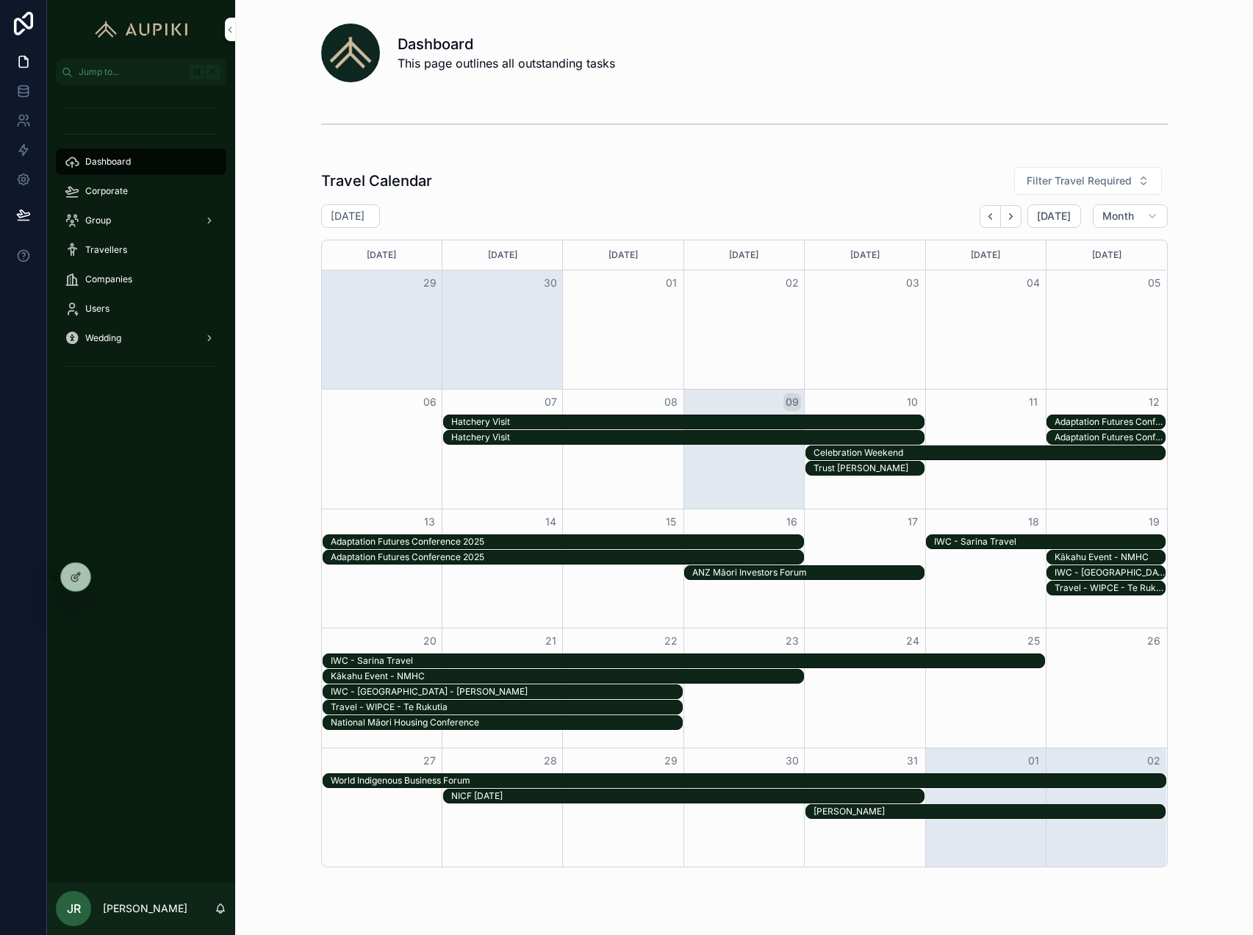
click at [123, 199] on div "Corporate" at bounding box center [141, 191] width 153 height 24
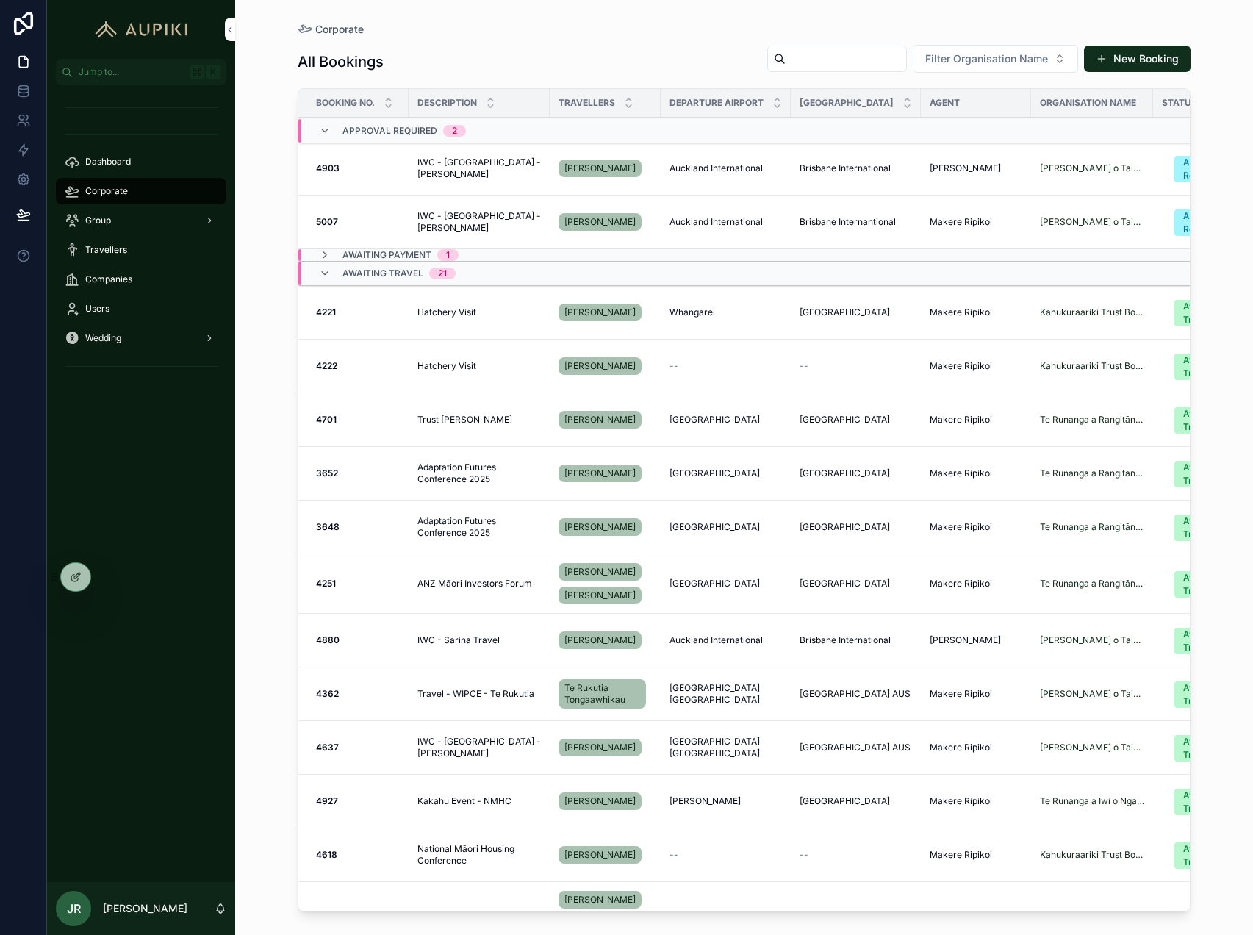
click at [519, 217] on span "IWC - [GEOGRAPHIC_DATA] - [PERSON_NAME]" at bounding box center [478, 222] width 123 height 24
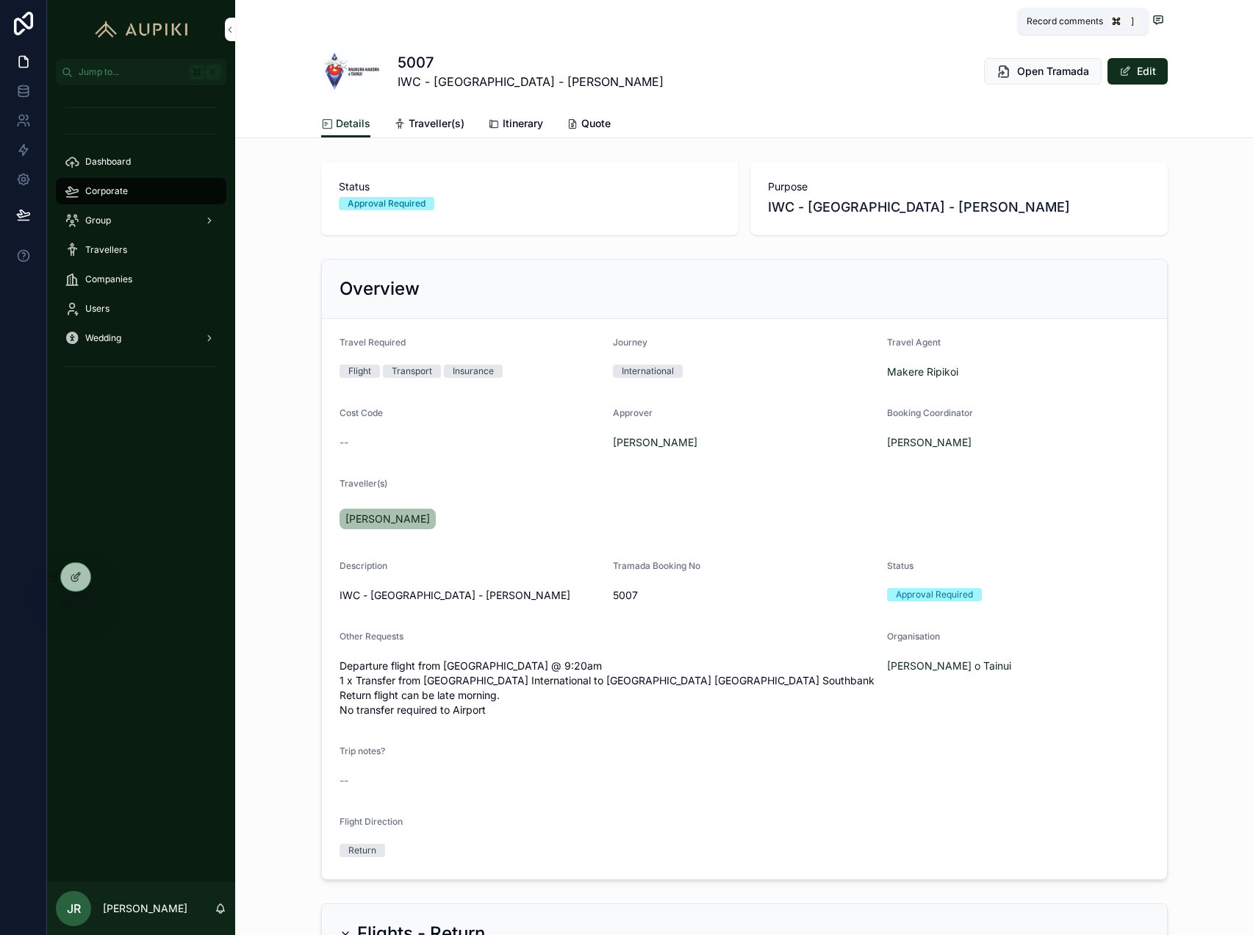
click at [1162, 18] on icon "scrollable content" at bounding box center [1158, 20] width 9 height 8
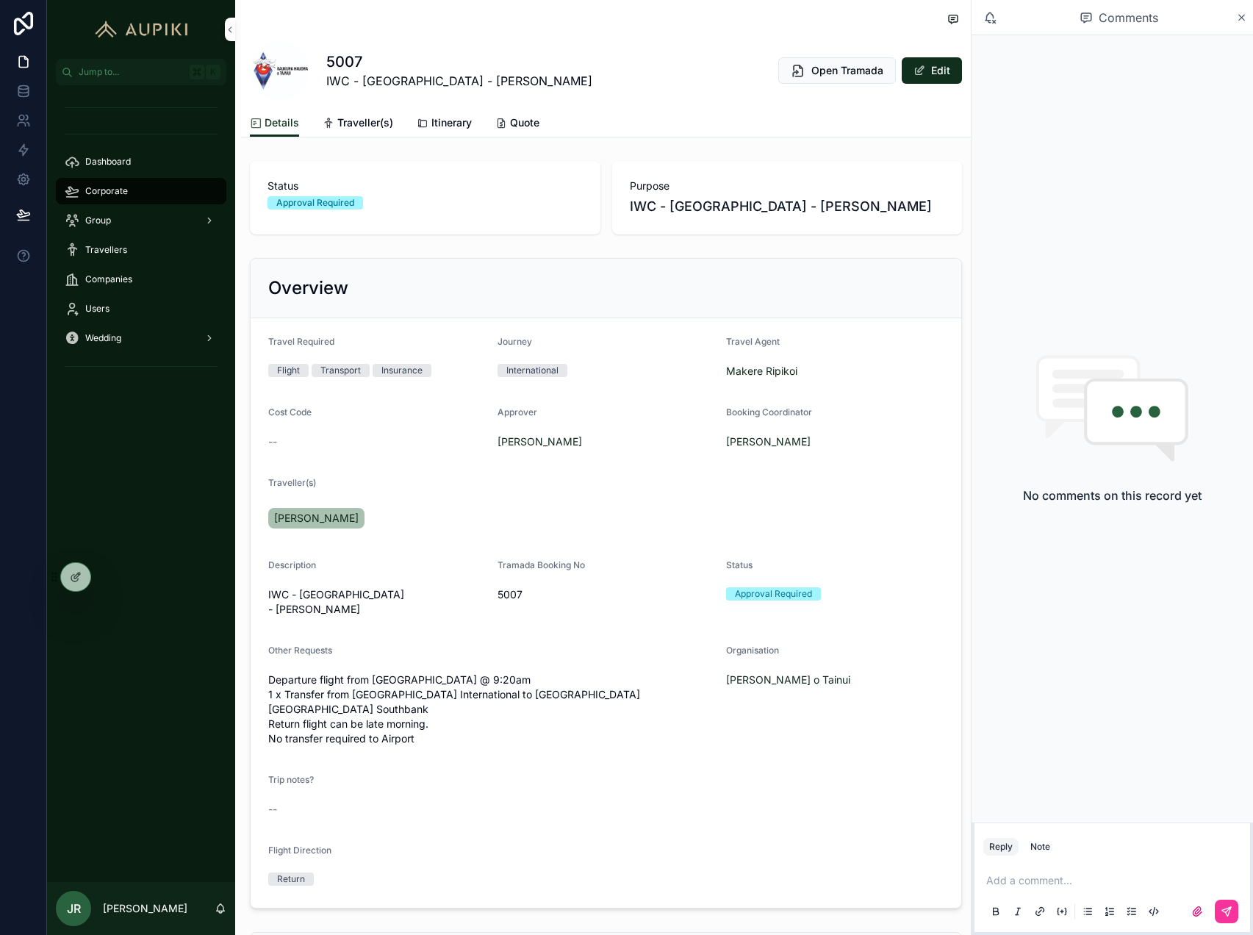
click at [1241, 18] on icon "scrollable content" at bounding box center [1241, 18] width 11 height 12
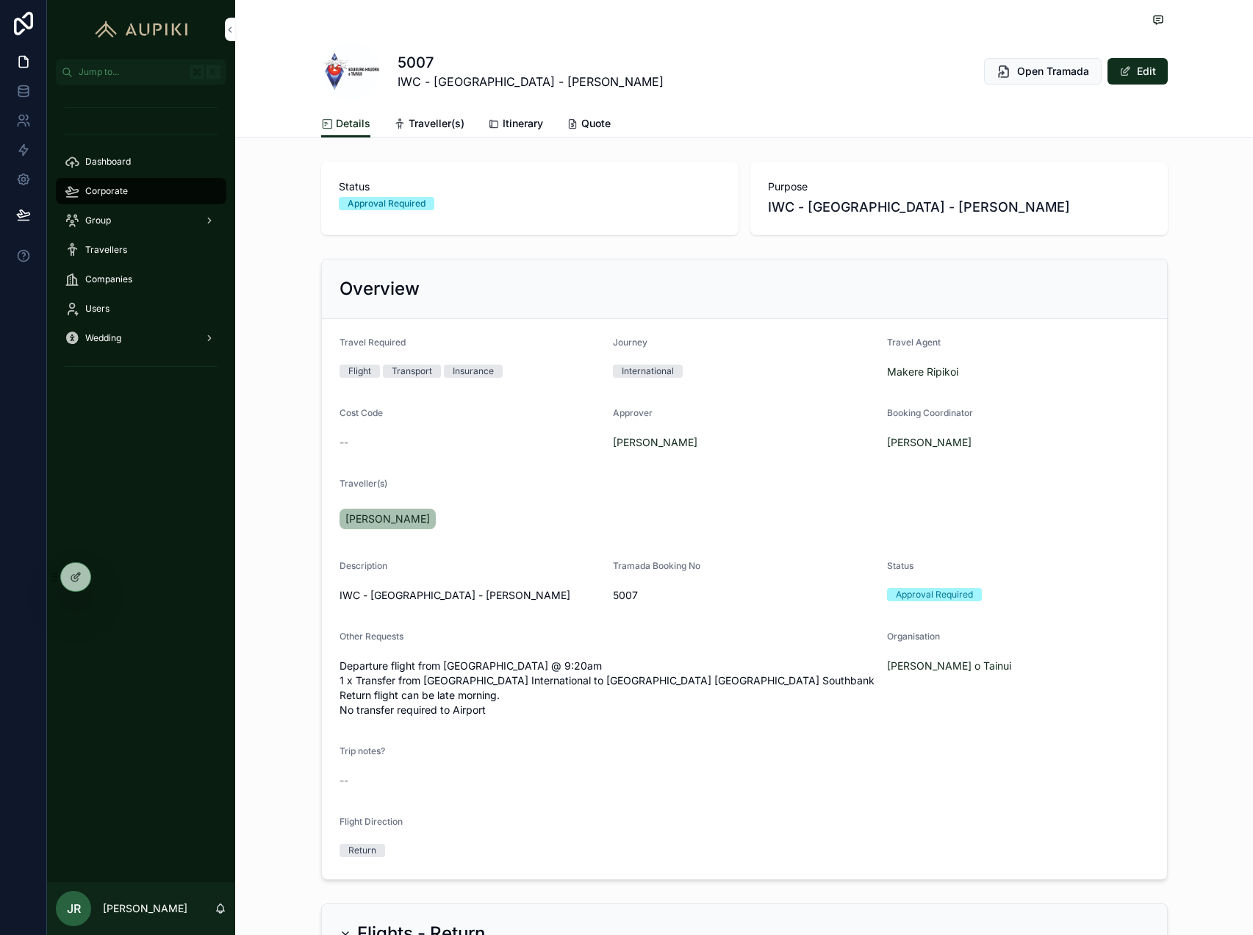
click at [143, 206] on div "Group" at bounding box center [141, 220] width 188 height 29
click at [140, 195] on div "Corporate" at bounding box center [141, 191] width 153 height 24
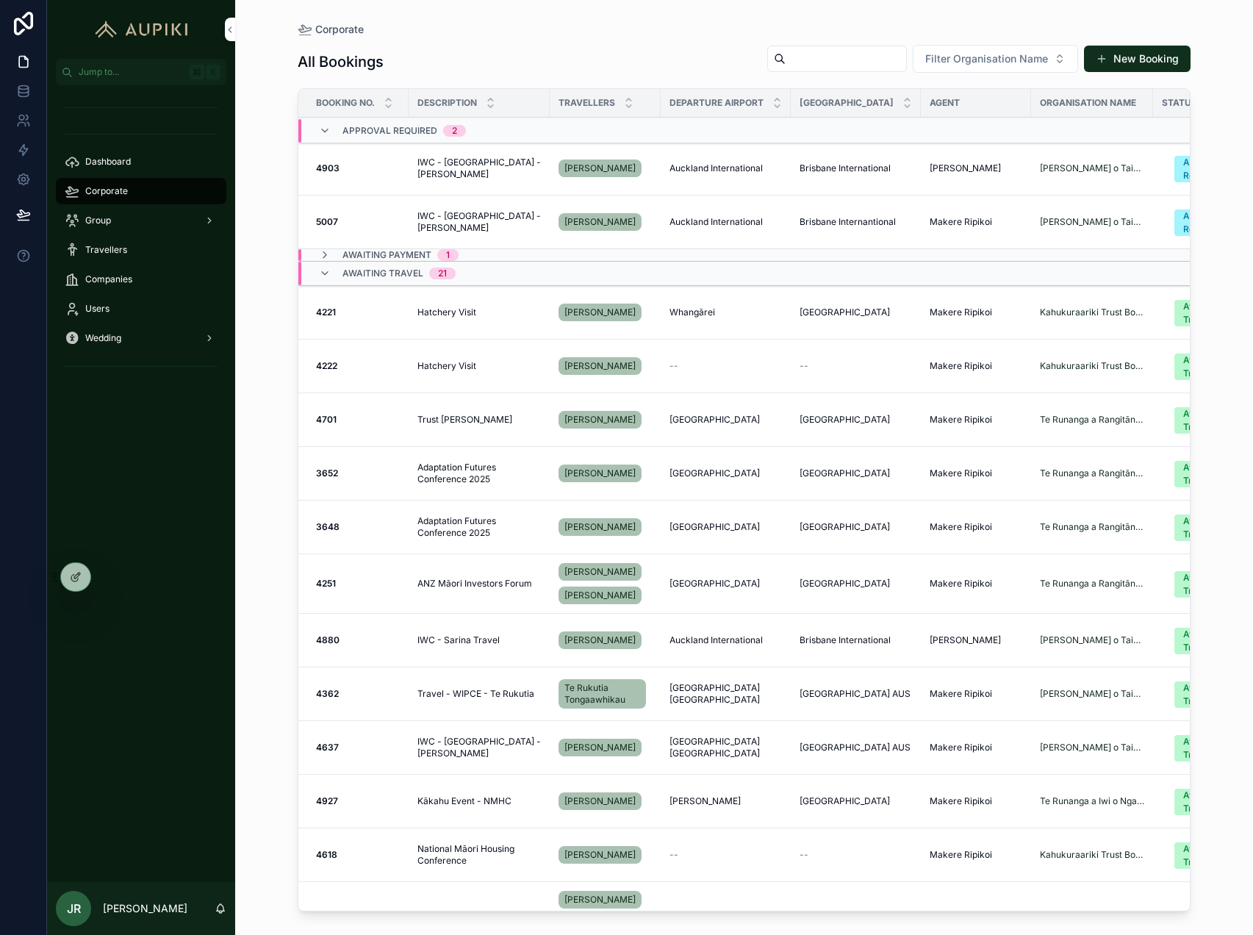
click at [406, 272] on span "Awaiting Travel" at bounding box center [382, 273] width 81 height 12
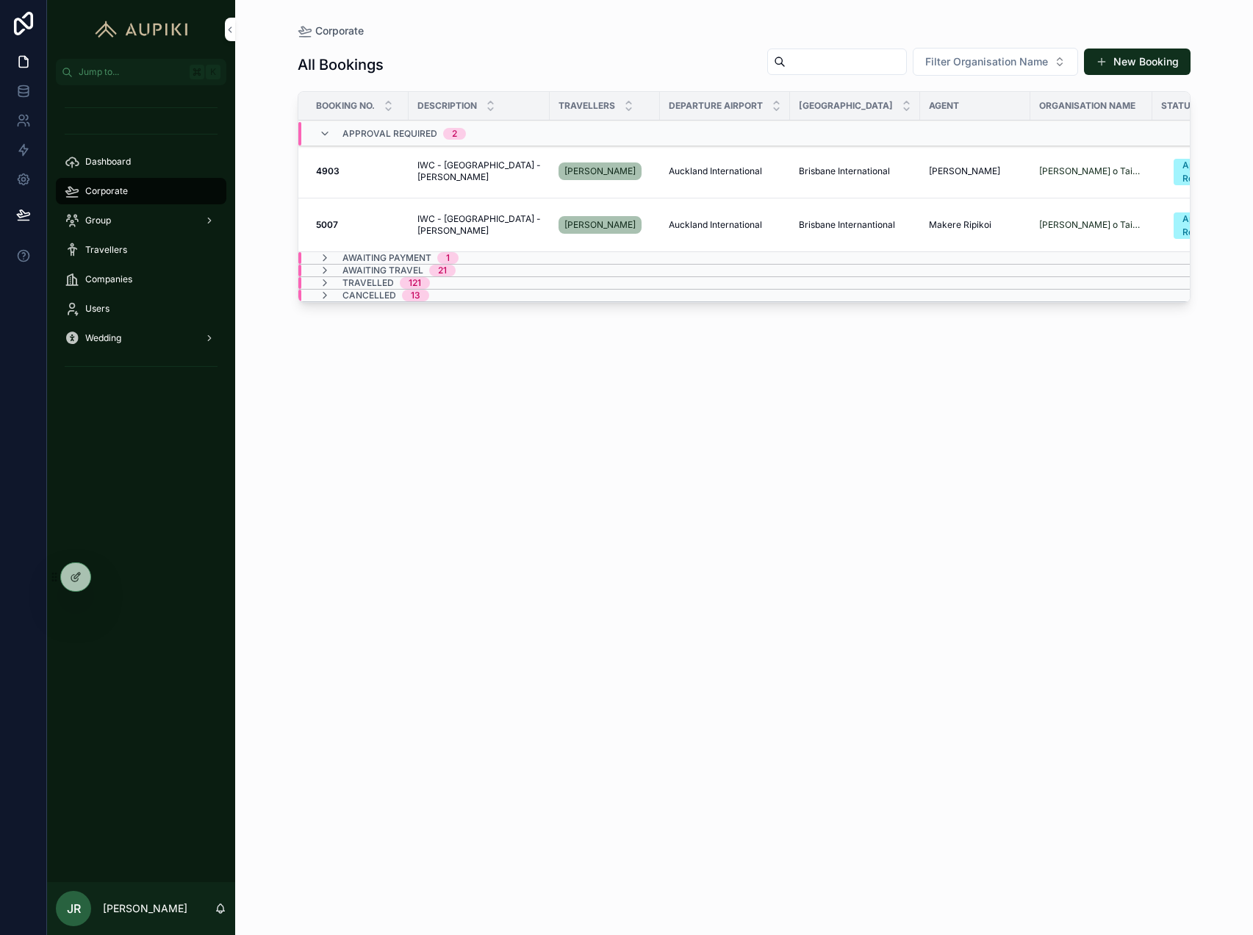
click at [411, 283] on div "121" at bounding box center [415, 283] width 12 height 12
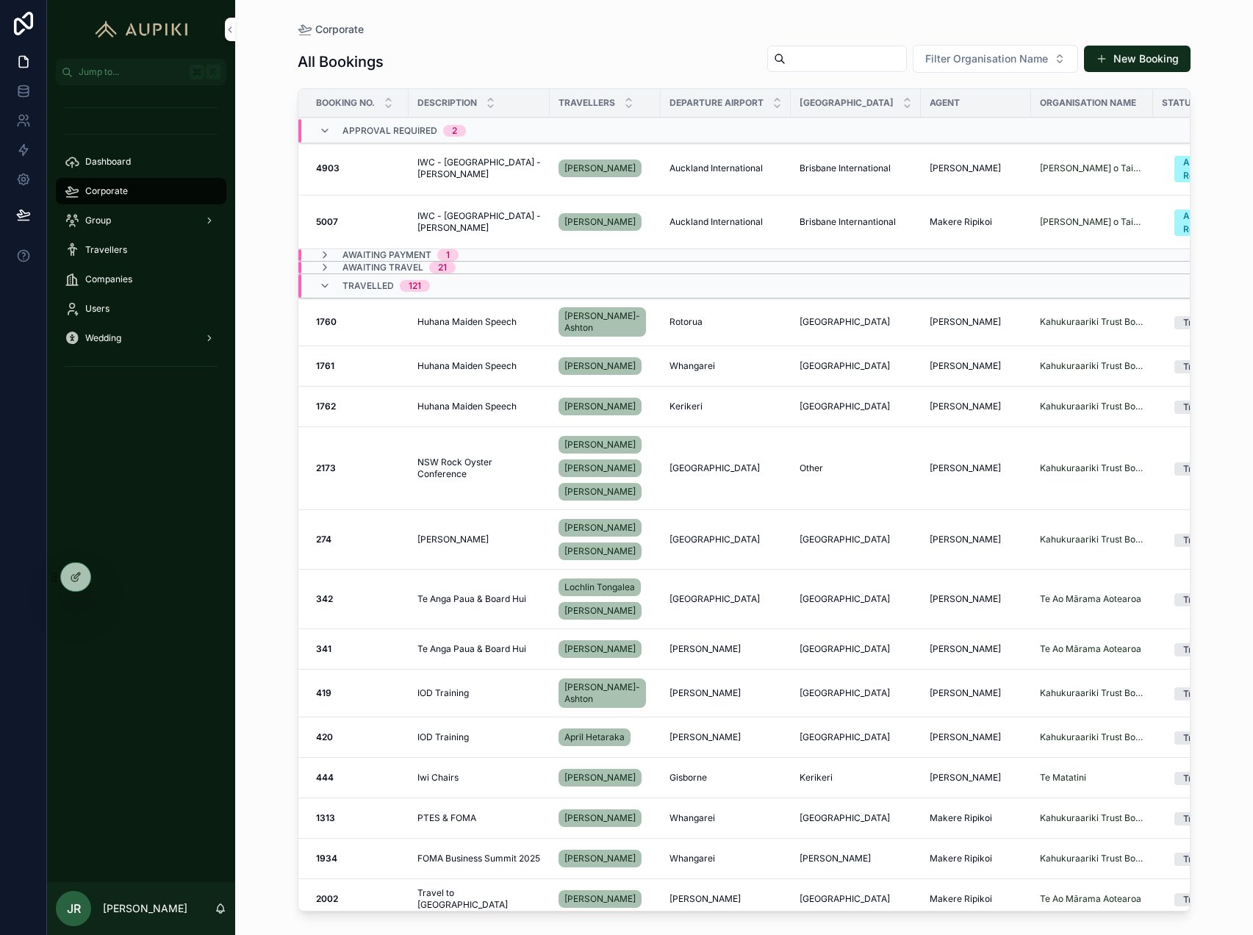
click at [121, 185] on span "Corporate" at bounding box center [106, 191] width 43 height 12
click at [115, 167] on span "Dashboard" at bounding box center [108, 162] width 46 height 12
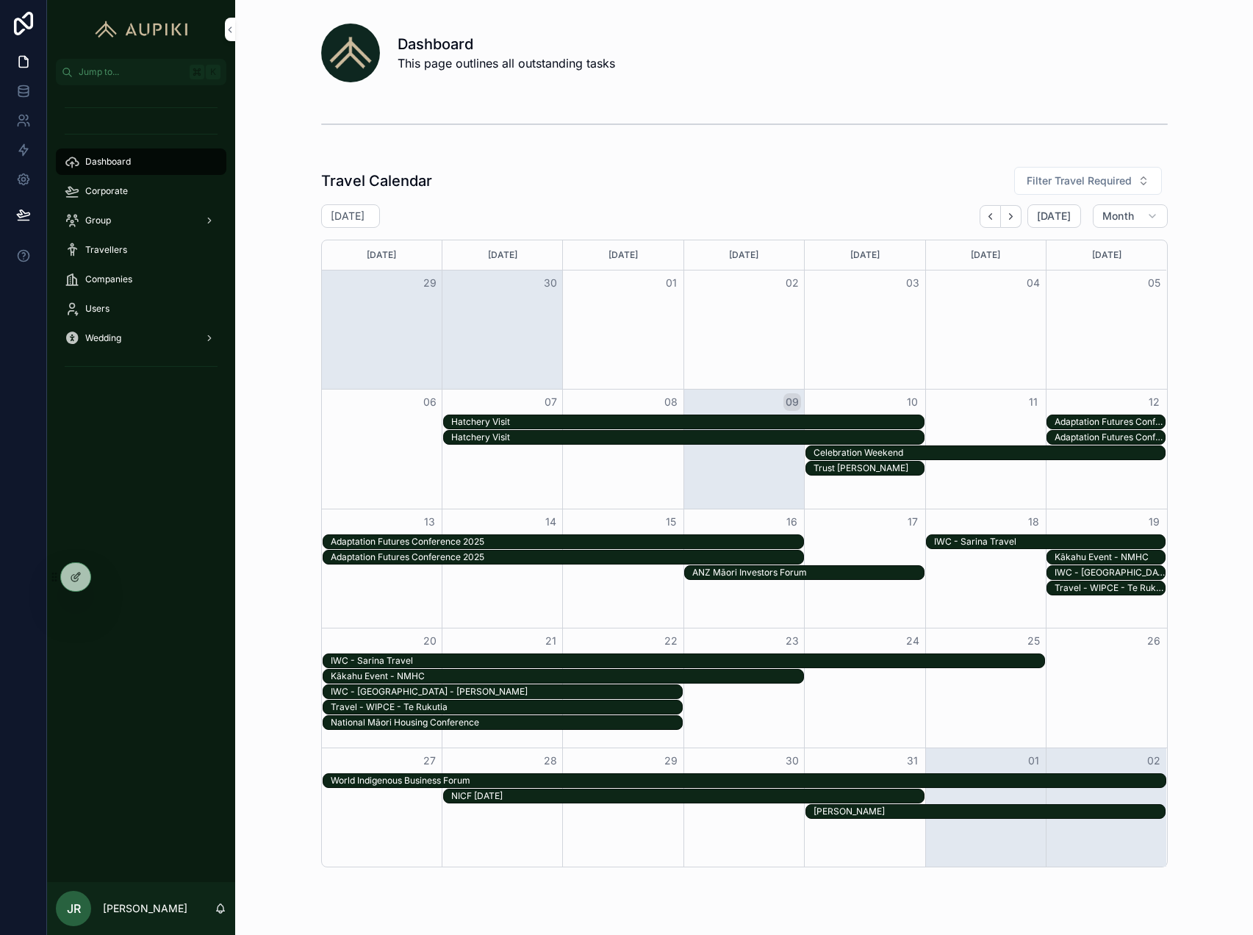
click at [80, 578] on icon at bounding box center [76, 577] width 12 height 12
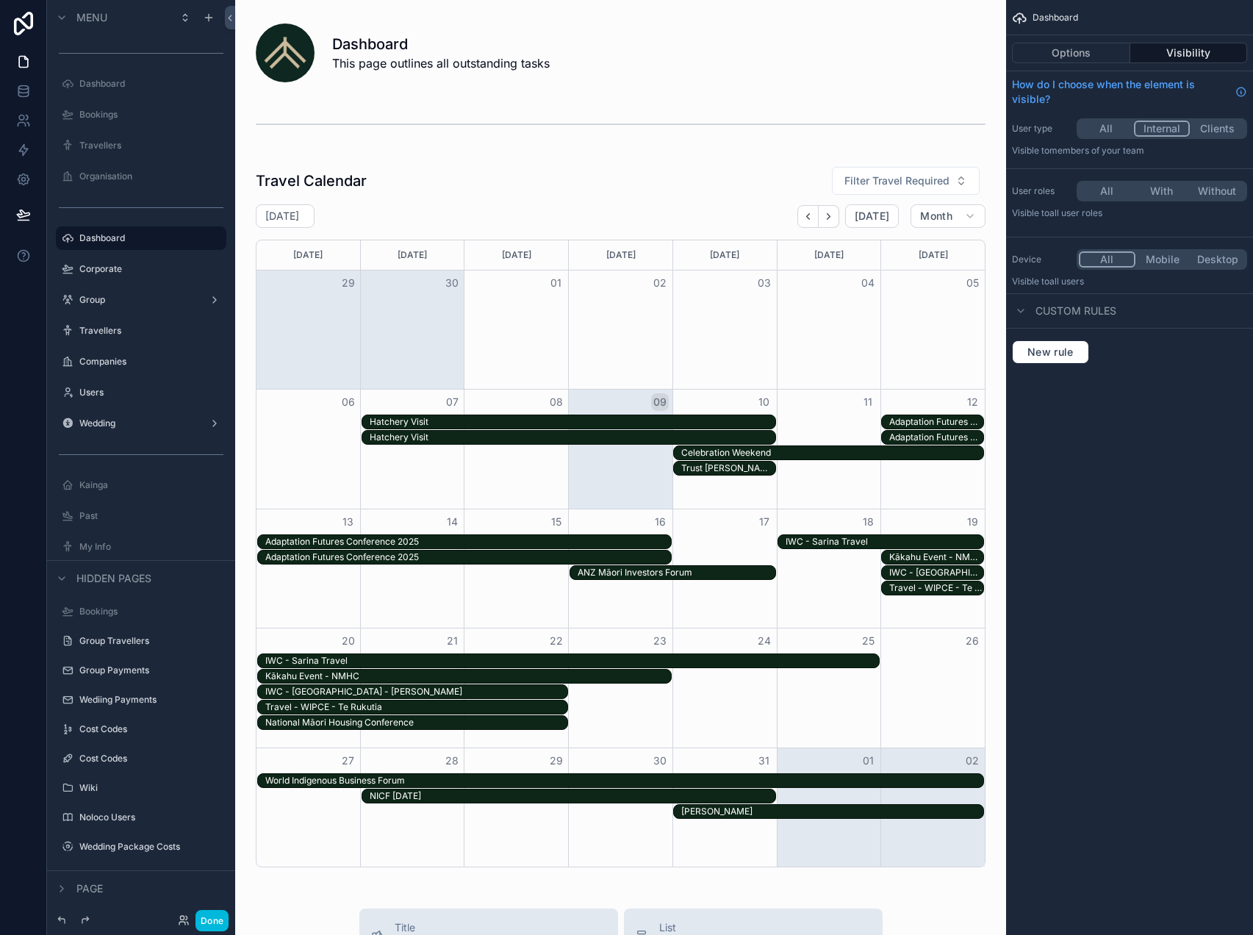
click at [555, 189] on div "scrollable content" at bounding box center [620, 516] width 747 height 713
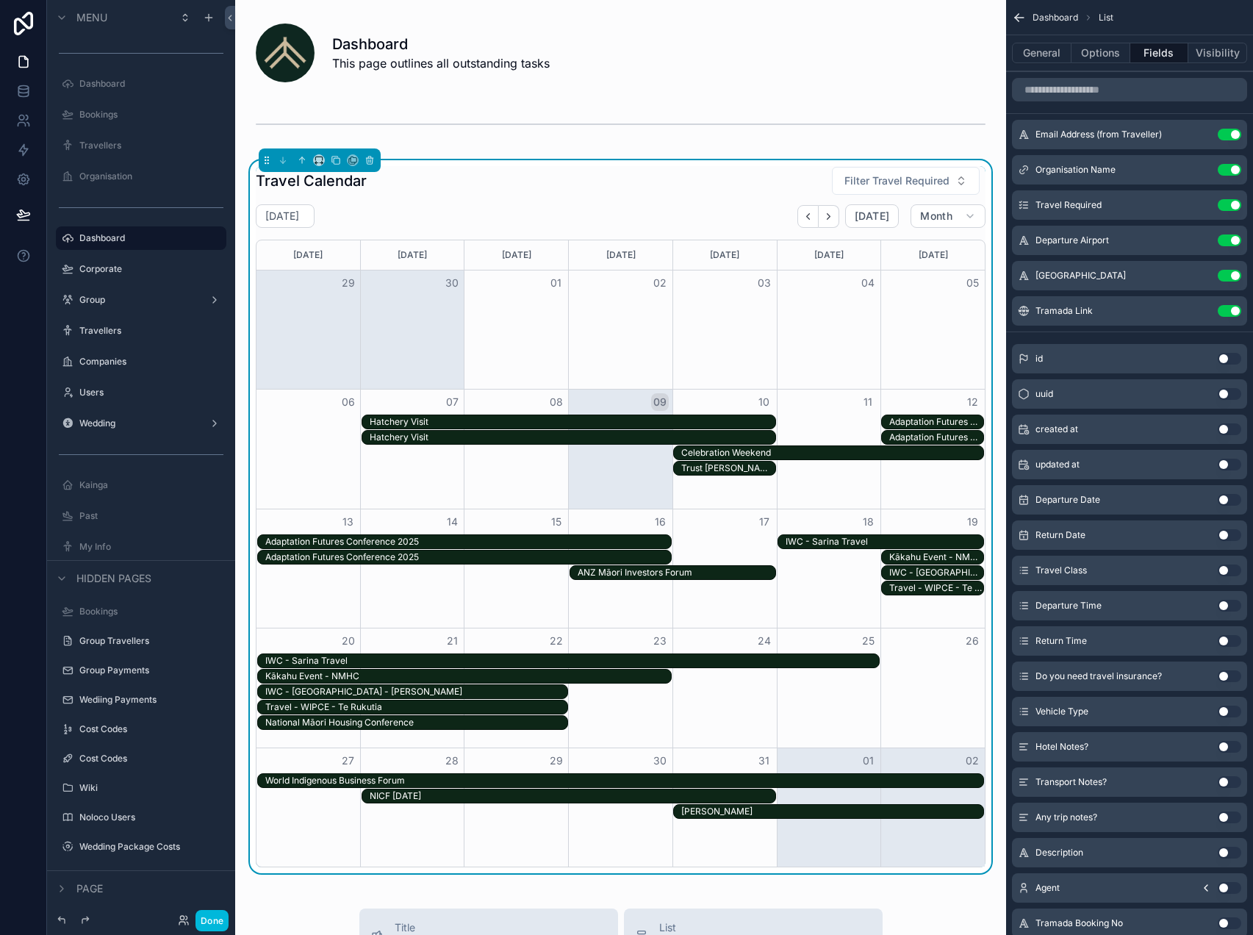
click at [1087, 51] on button "Options" at bounding box center [1100, 53] width 59 height 21
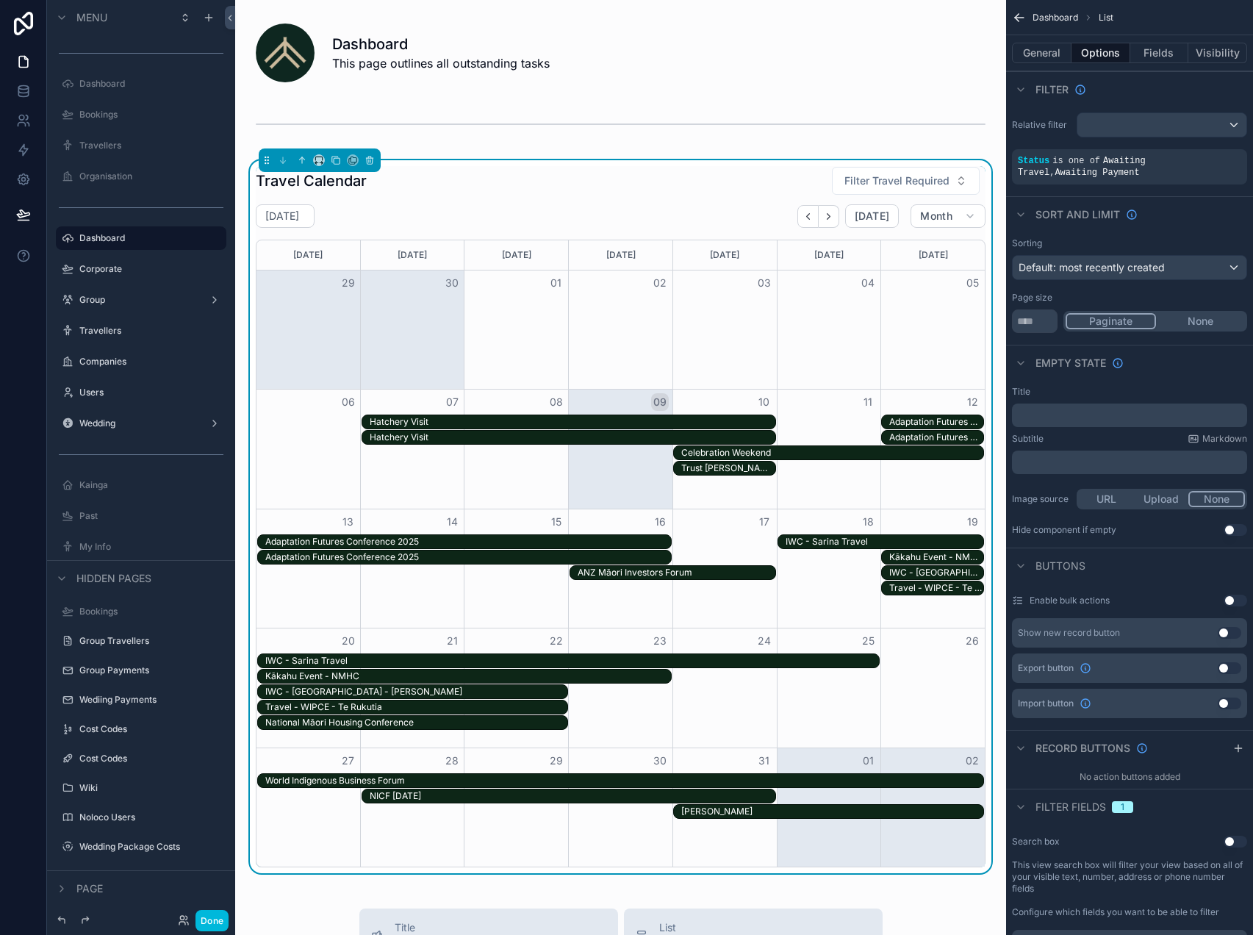
click at [0, 0] on icon "scrollable content" at bounding box center [0, 0] width 0 height 0
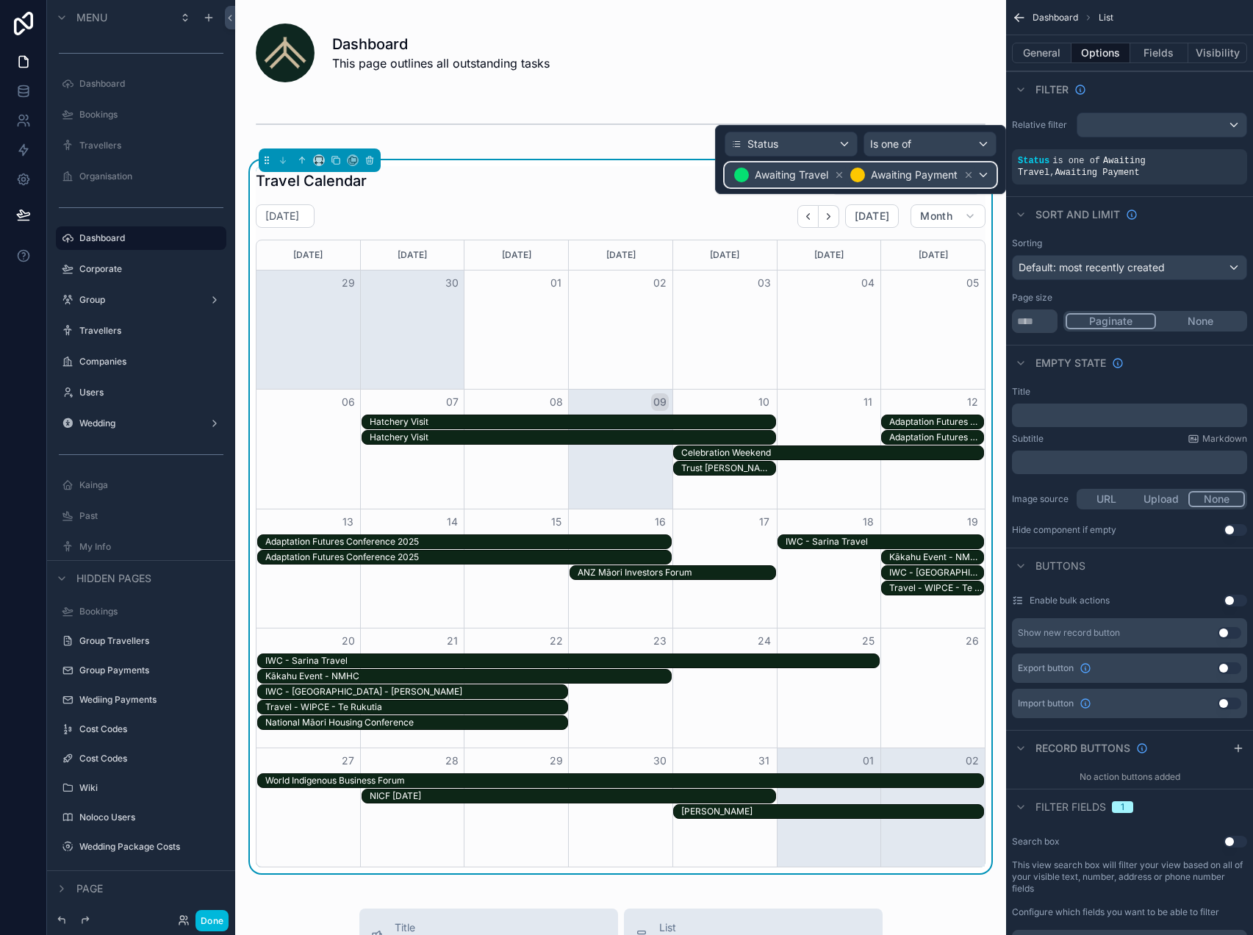
click at [985, 175] on div "Awaiting Travel Awaiting Payment" at bounding box center [860, 175] width 270 height 24
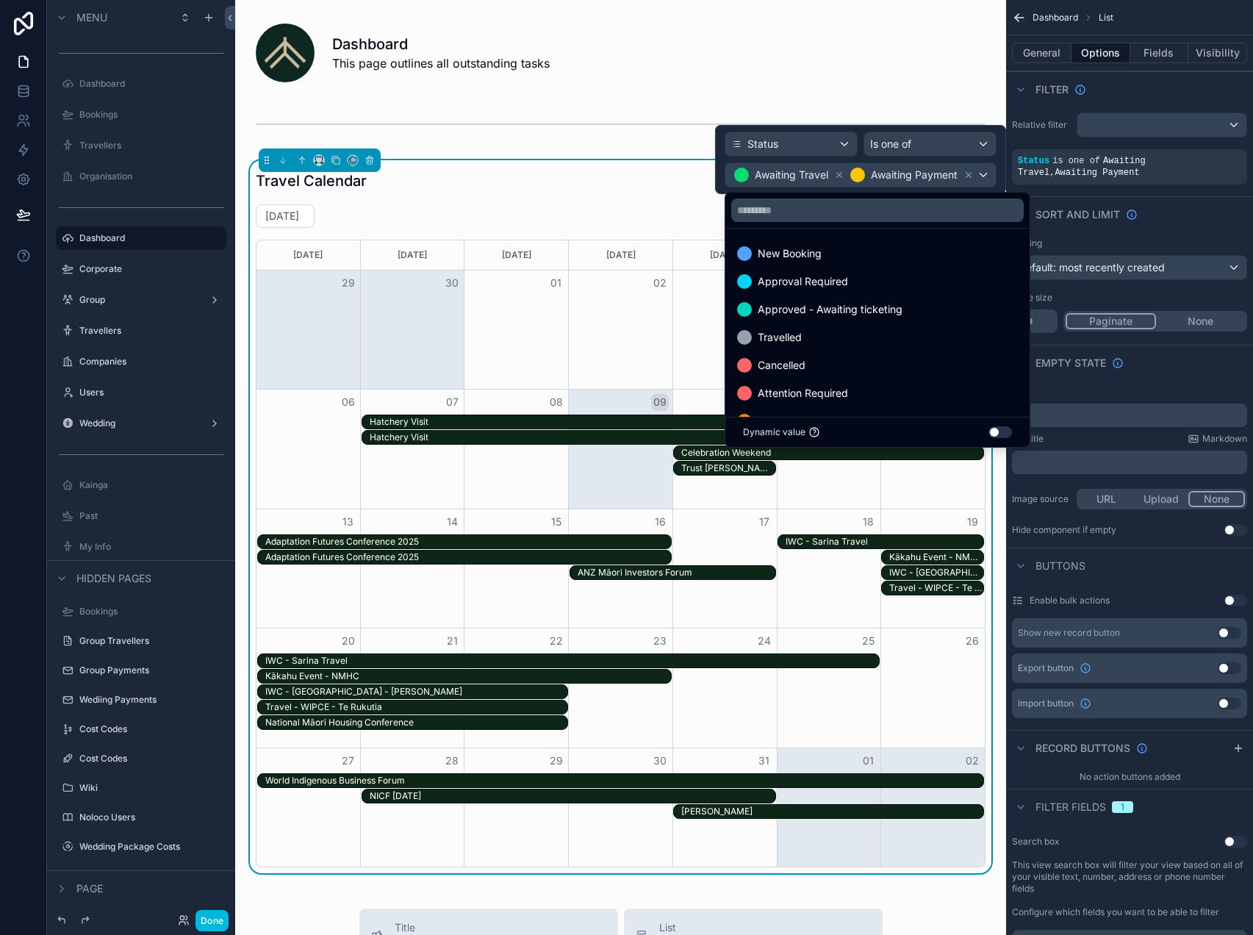
click at [797, 344] on span "Travelled" at bounding box center [780, 337] width 44 height 18
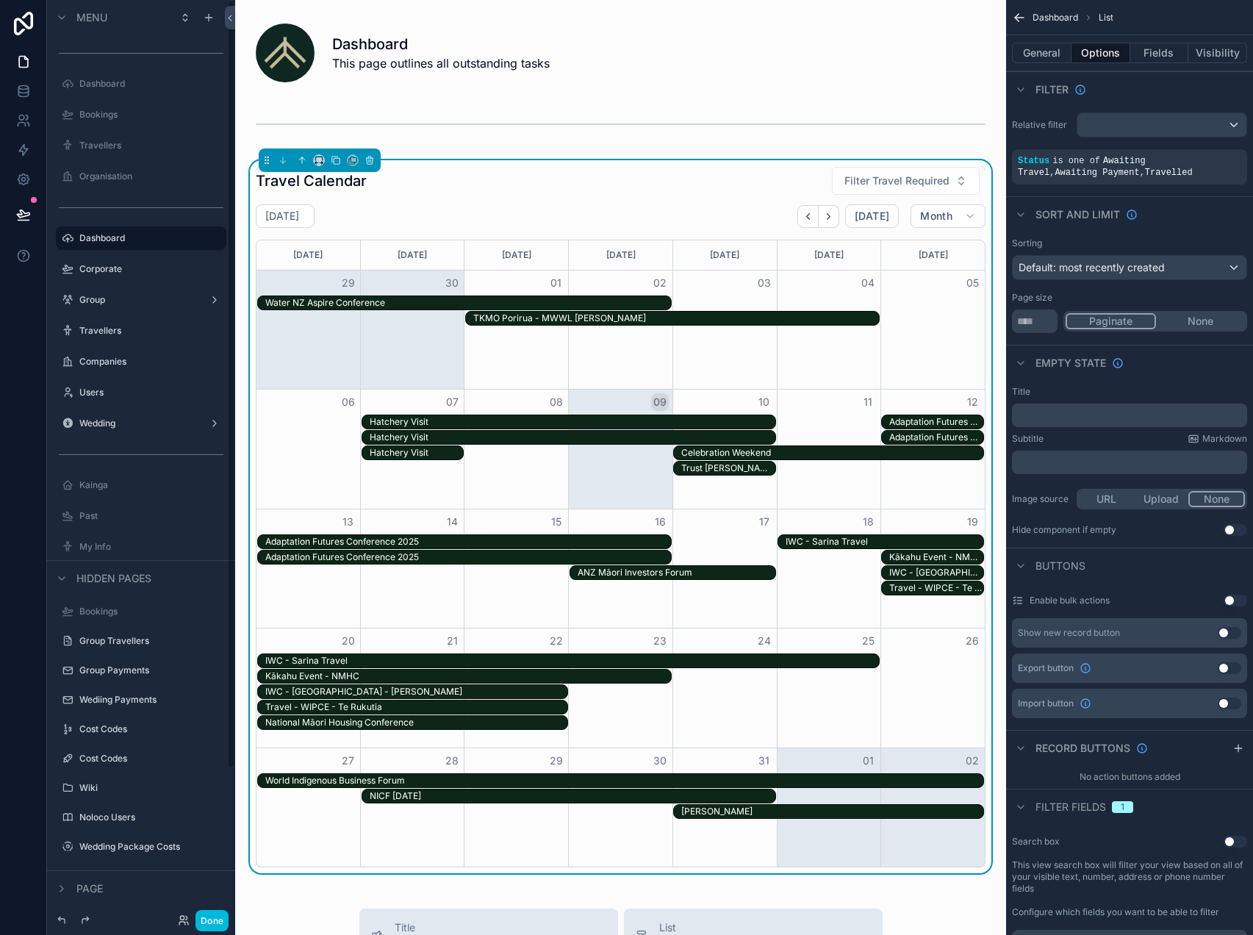
click at [201, 925] on button "Done" at bounding box center [211, 920] width 33 height 21
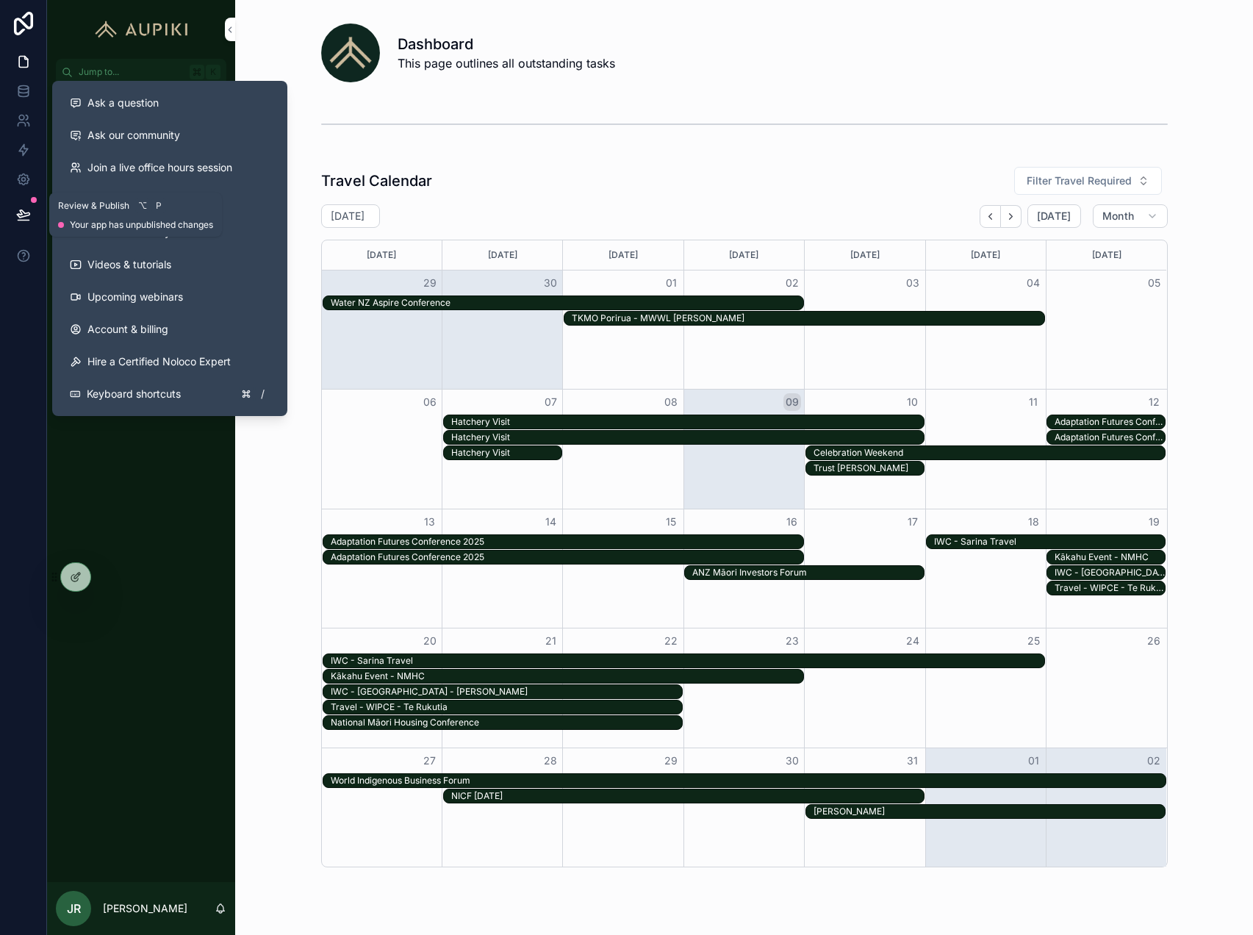
click at [14, 209] on button at bounding box center [23, 214] width 32 height 41
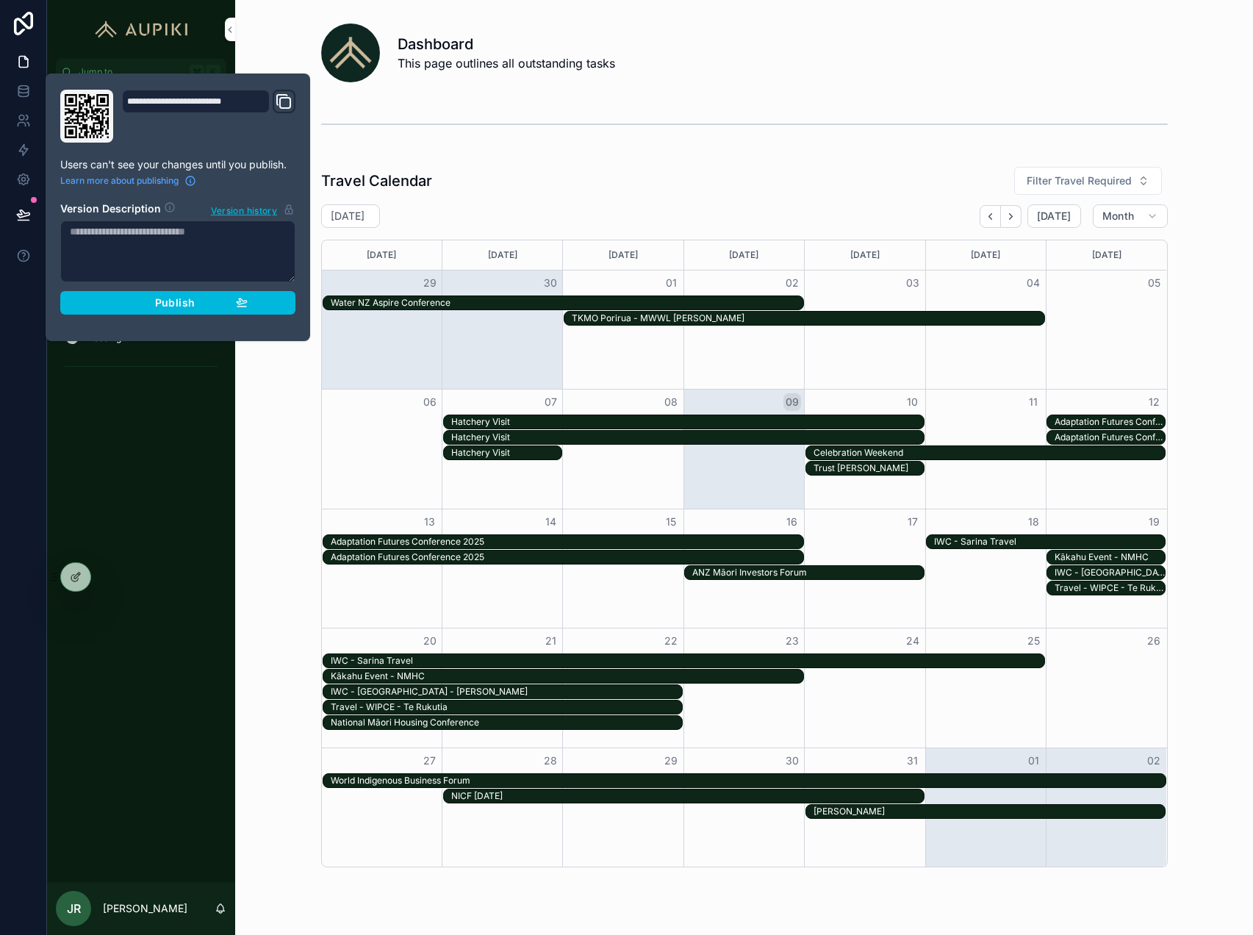
click at [180, 302] on span "Publish" at bounding box center [175, 302] width 40 height 13
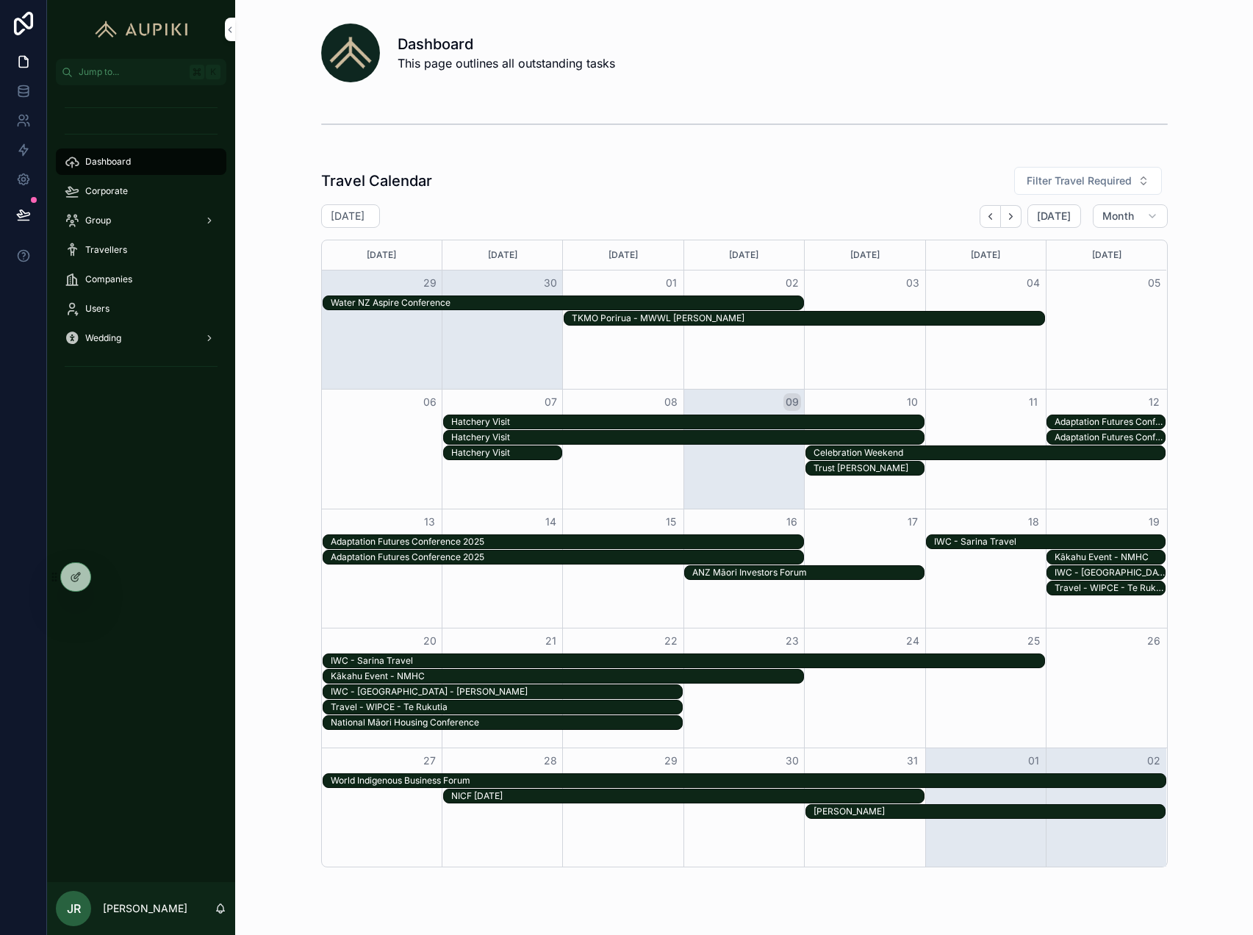
click at [747, 317] on div "TKMO Porirua - MWWL [PERSON_NAME]" at bounding box center [808, 318] width 472 height 12
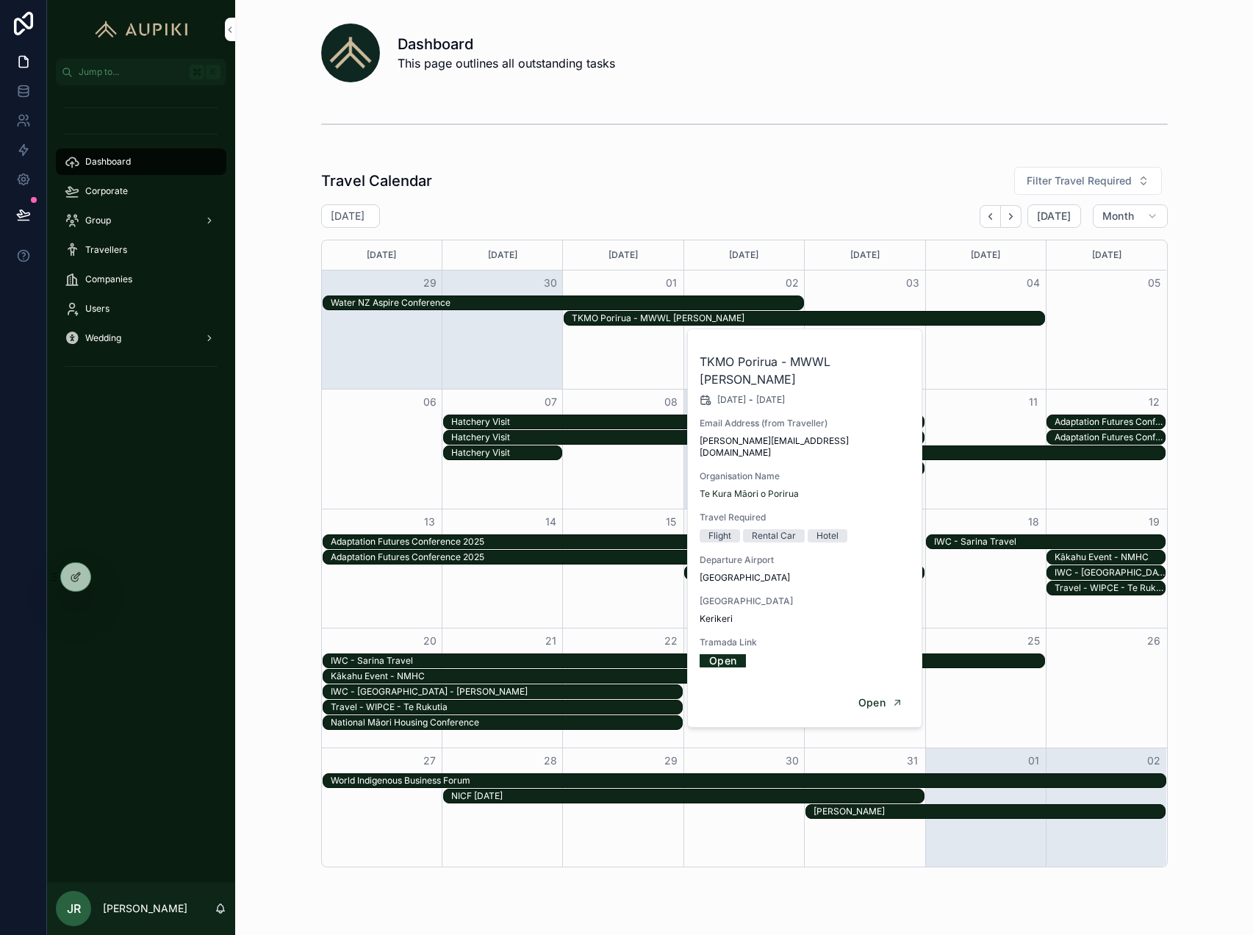
click at [810, 119] on div "scrollable content" at bounding box center [744, 124] width 846 height 37
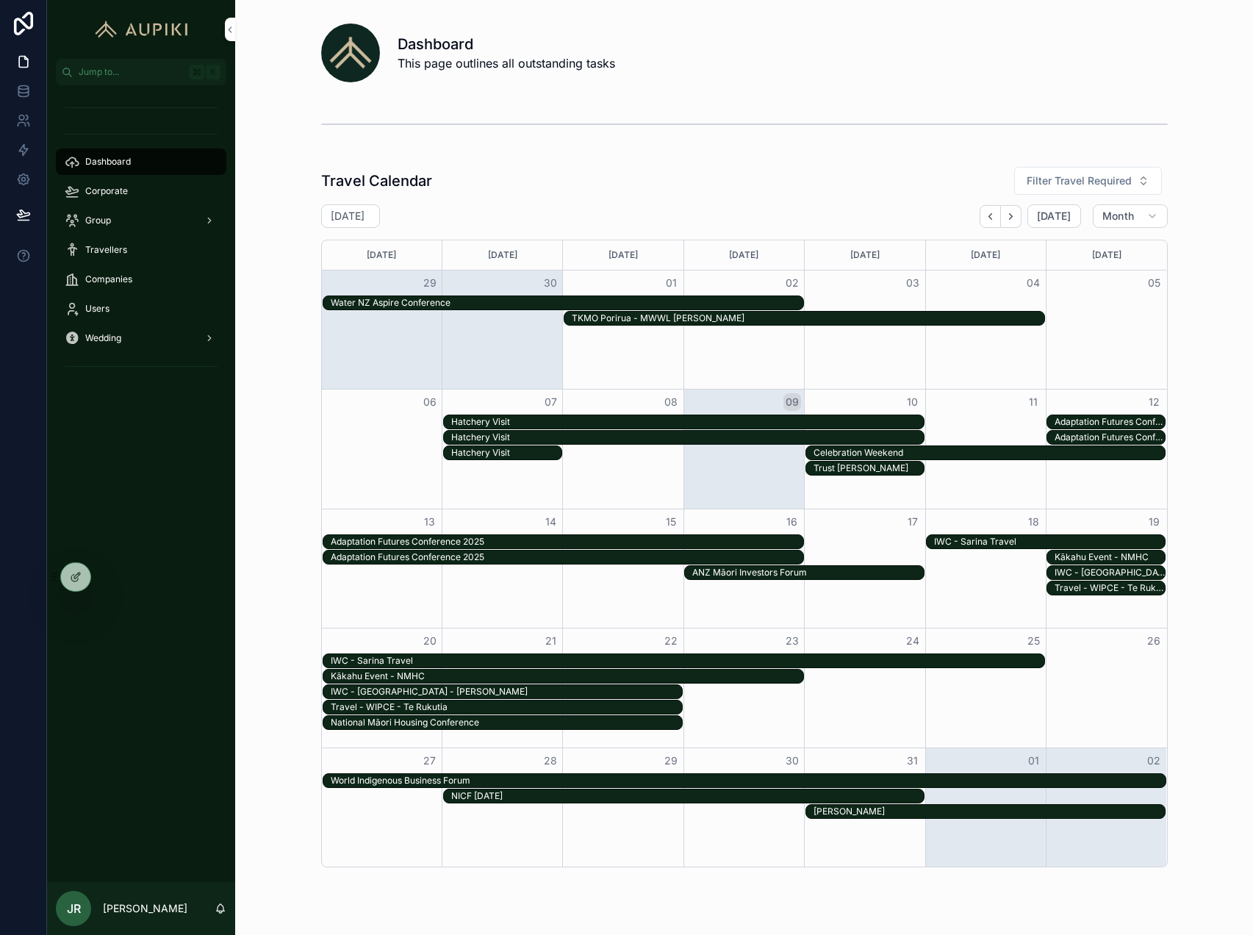
click at [158, 185] on div "Corporate" at bounding box center [141, 191] width 153 height 24
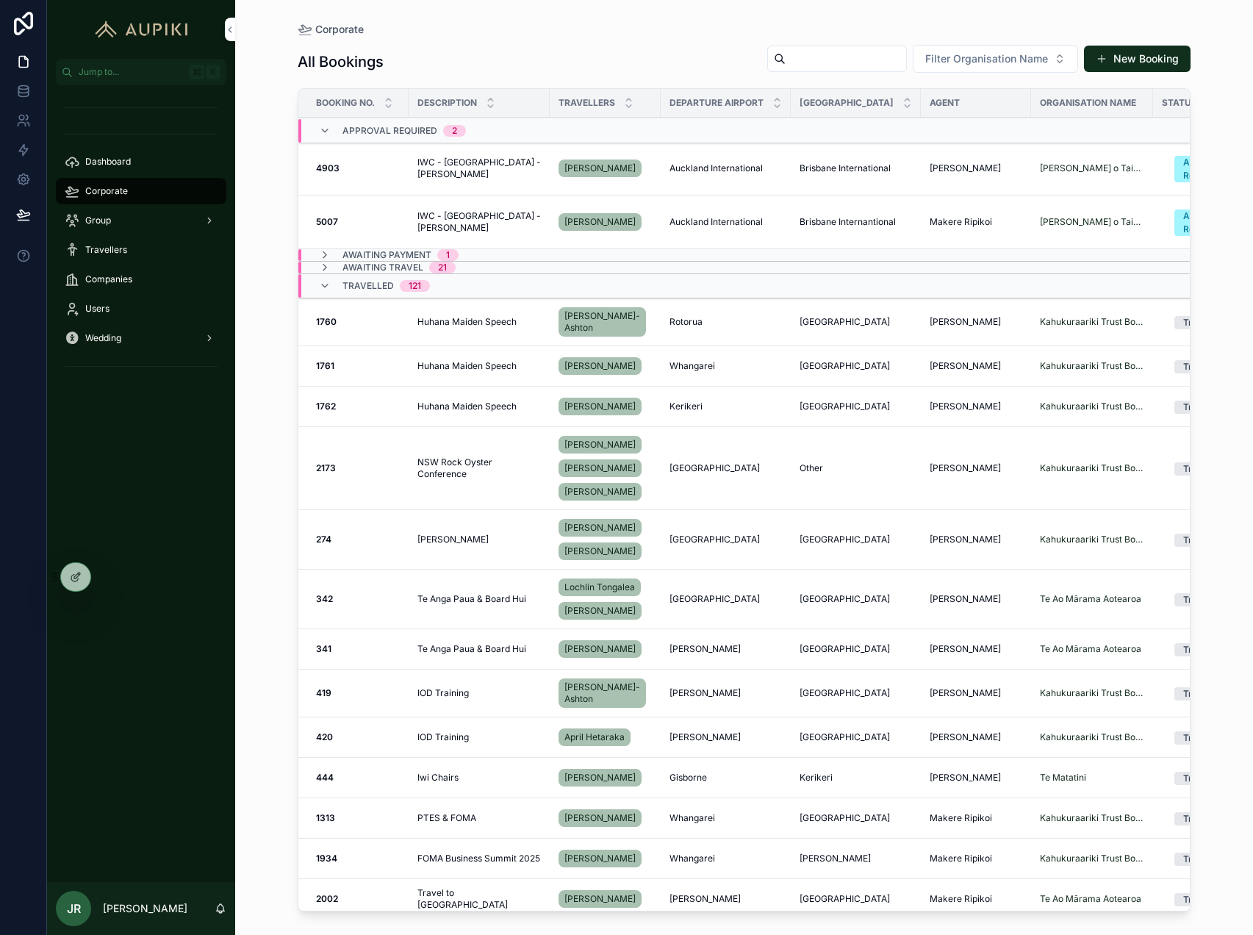
click at [389, 298] on td "Travelled 121" at bounding box center [479, 286] width 362 height 24
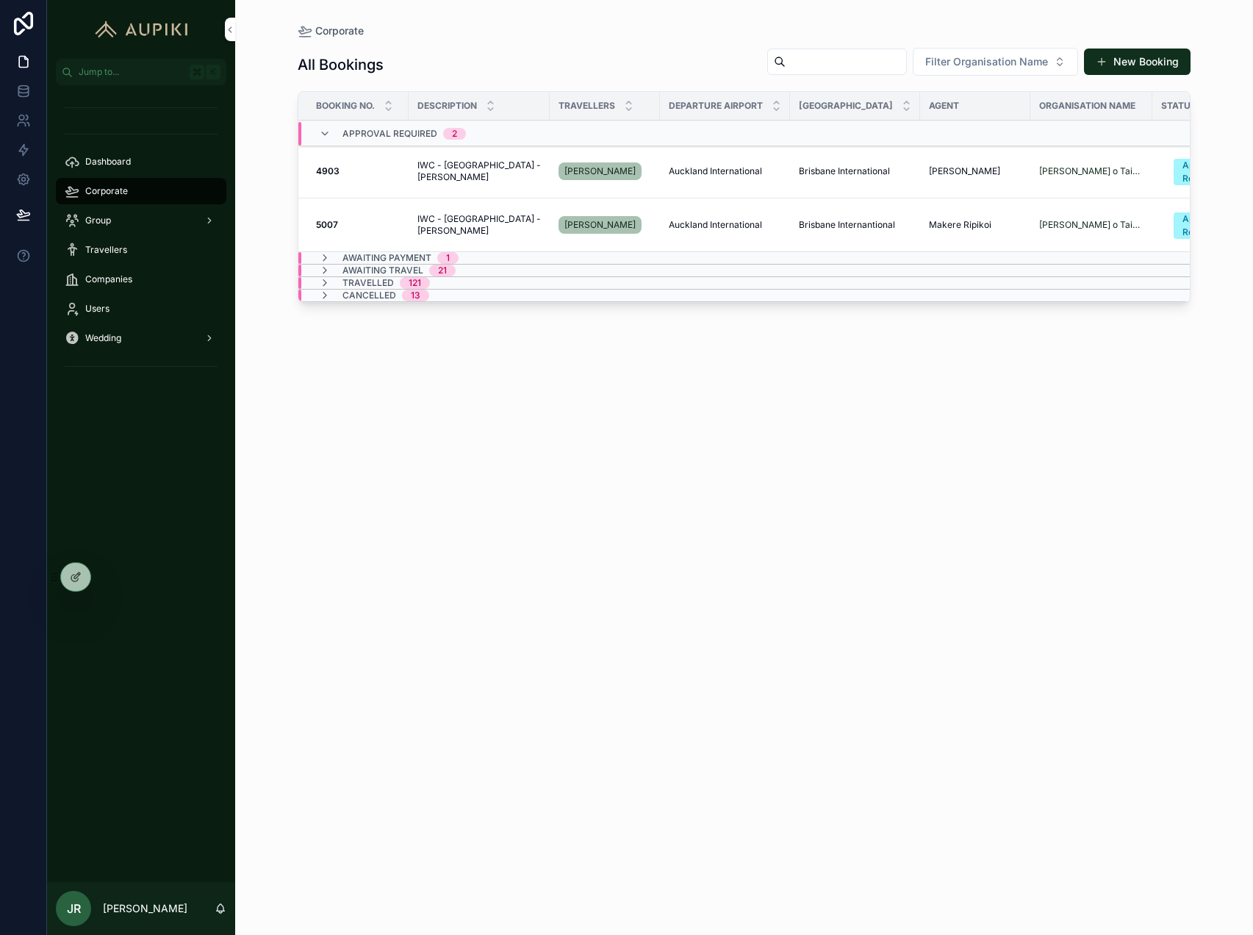
click at [129, 168] on div "Dashboard" at bounding box center [141, 162] width 153 height 24
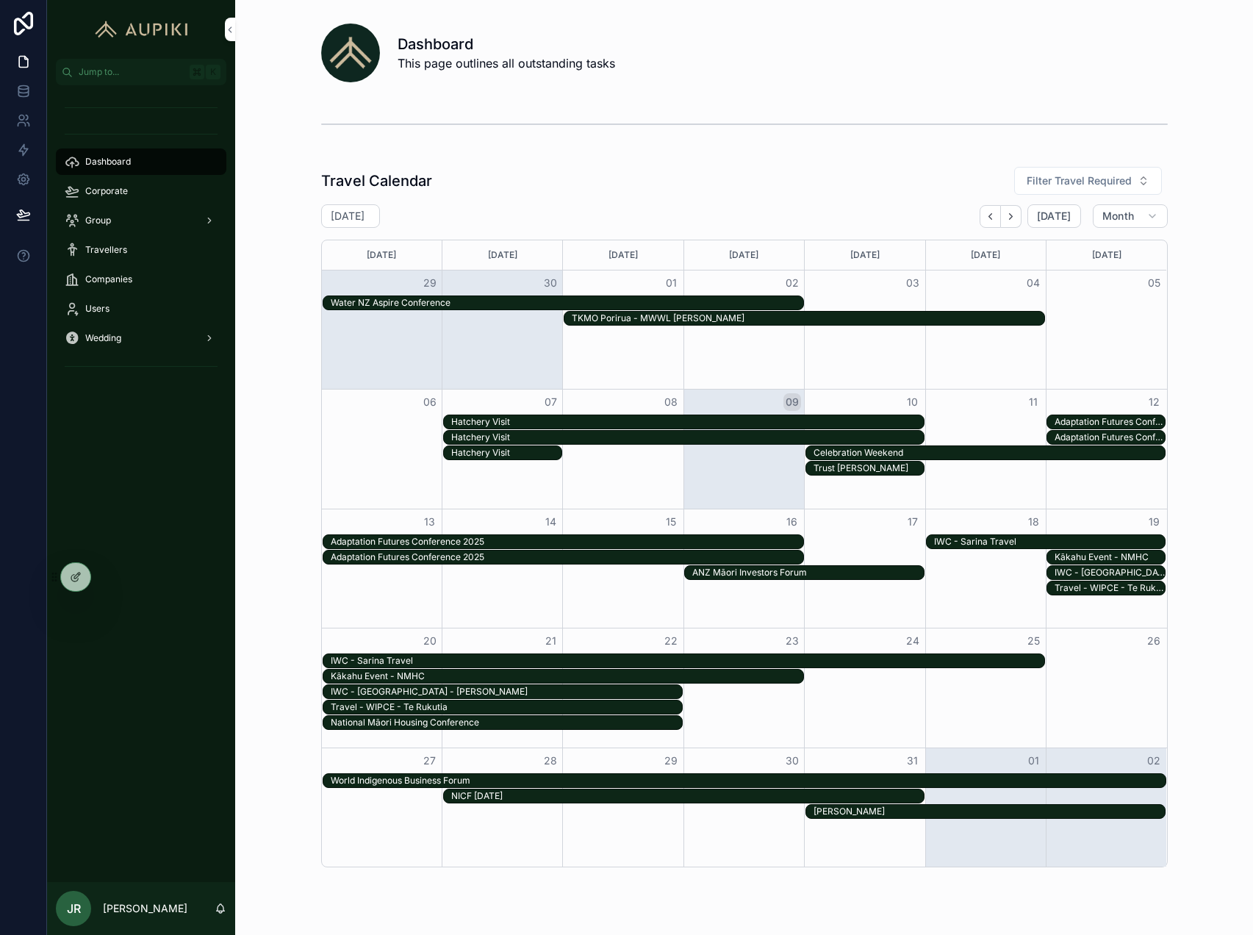
click at [132, 183] on div "Corporate" at bounding box center [141, 191] width 153 height 24
